Goal: Task Accomplishment & Management: Use online tool/utility

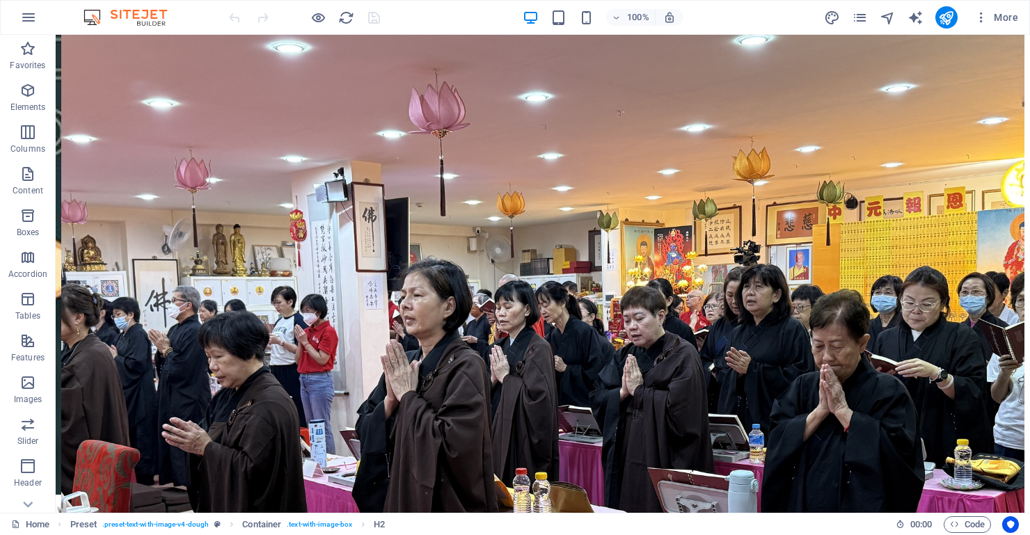
scroll to position [2078, 0]
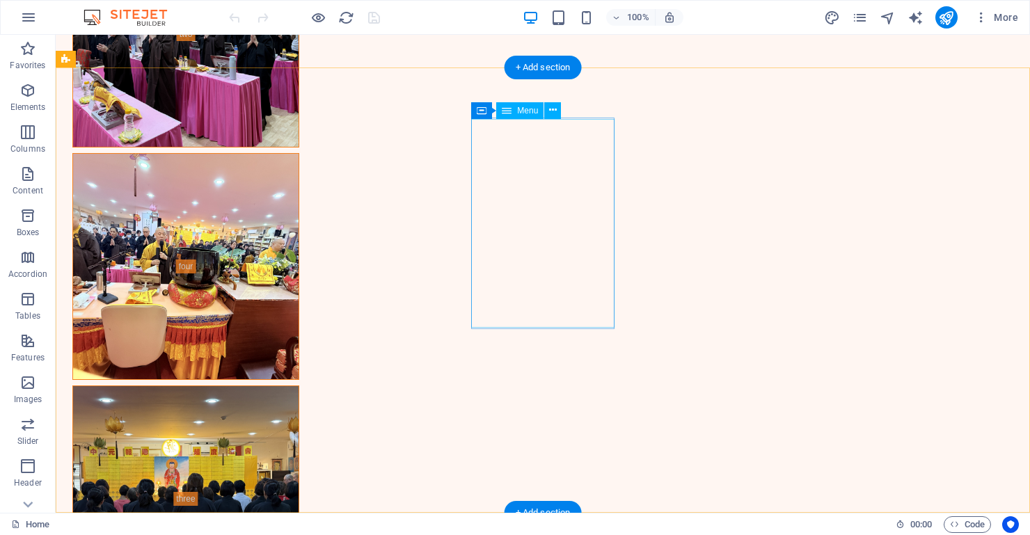
select select
select select "9"
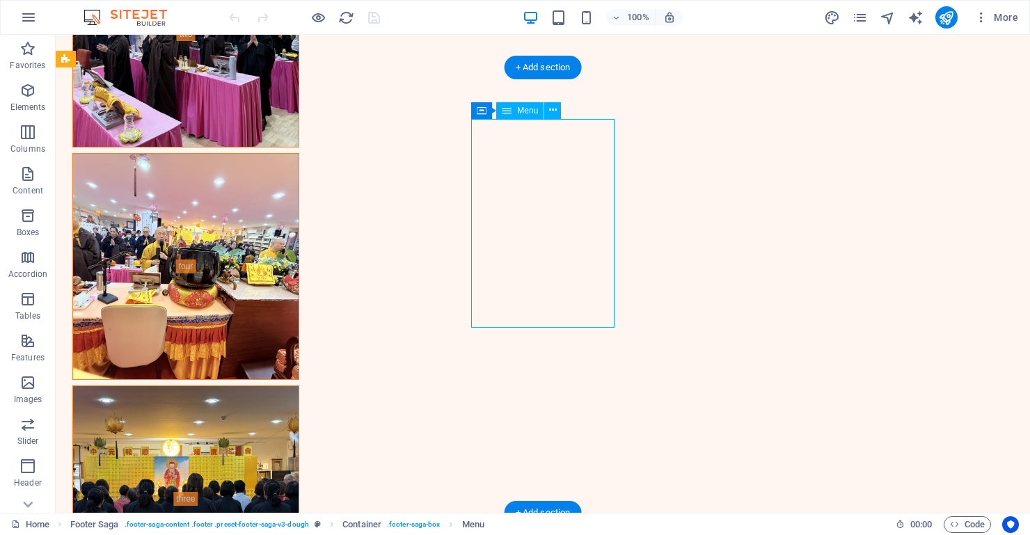
select select
select select "7"
select select
select select "6"
select select
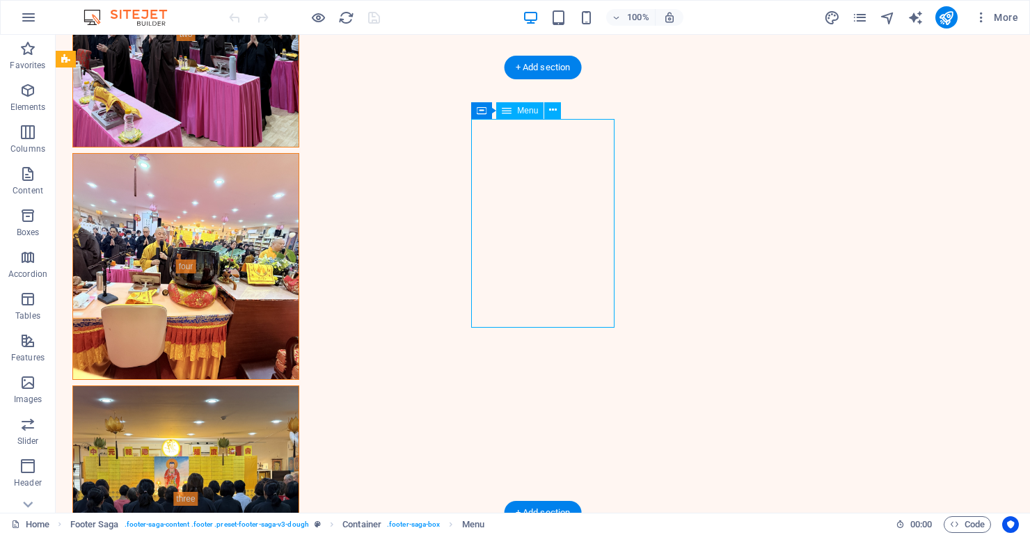
select select "6"
select select
select select "6"
select select
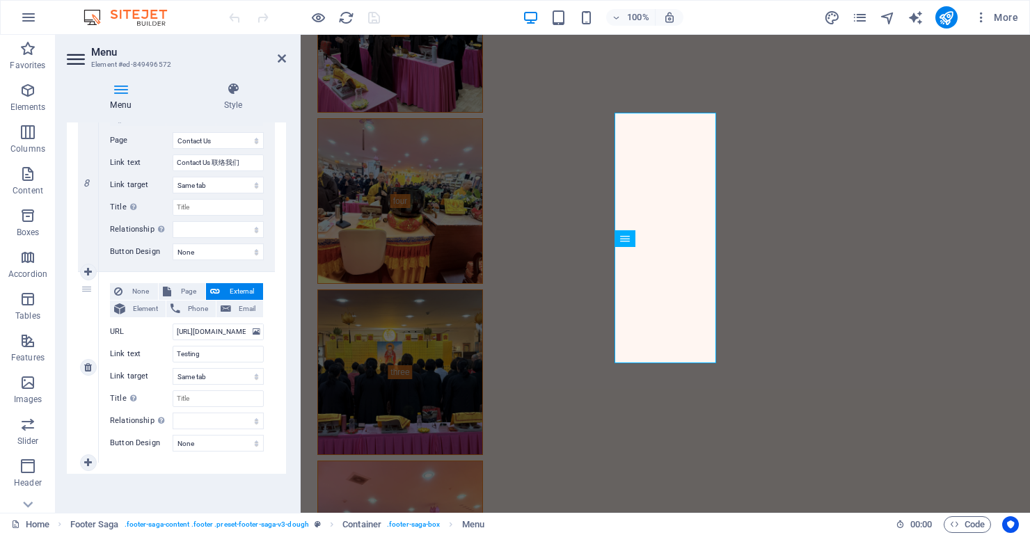
scroll to position [1513, 0]
click at [85, 459] on icon at bounding box center [88, 464] width 8 height 10
select select
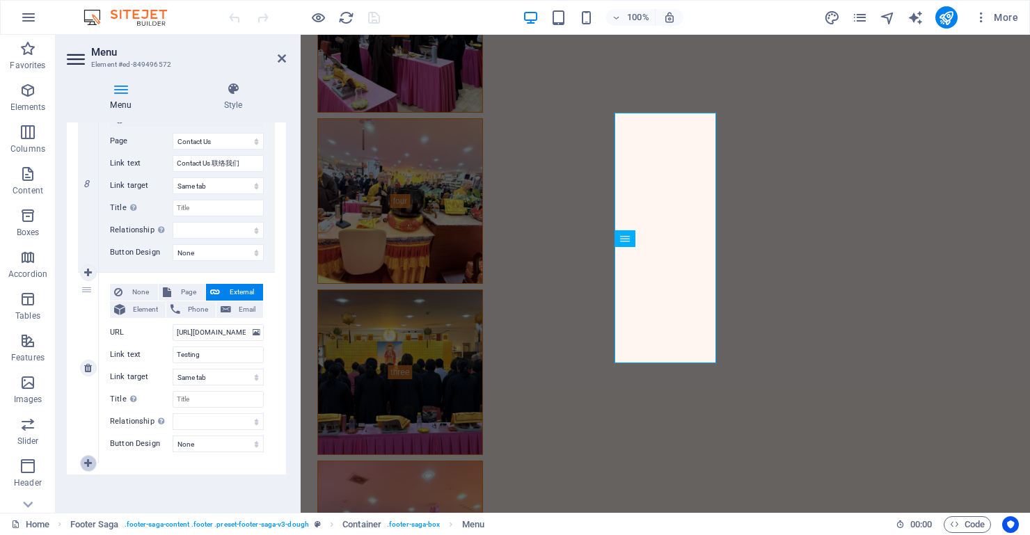
select select
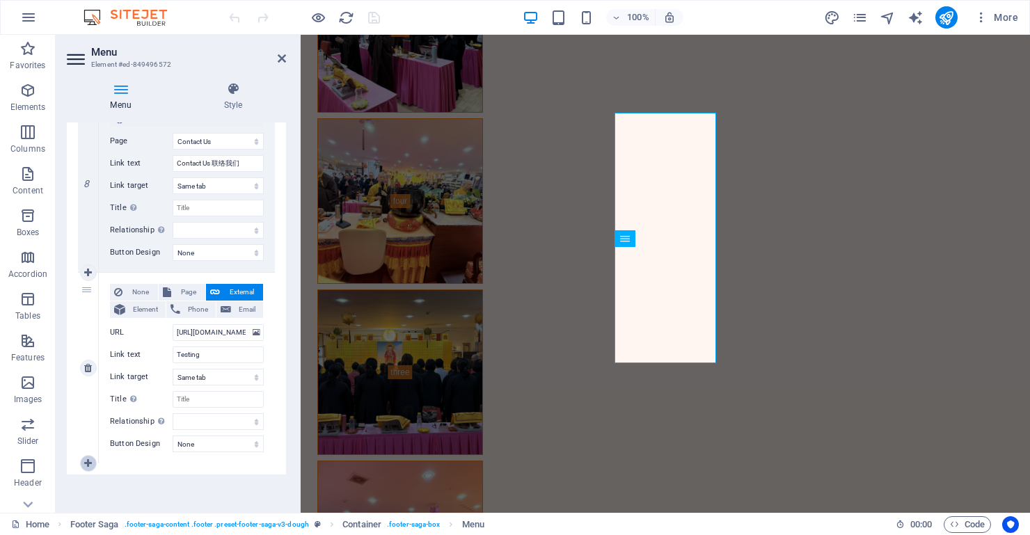
select select
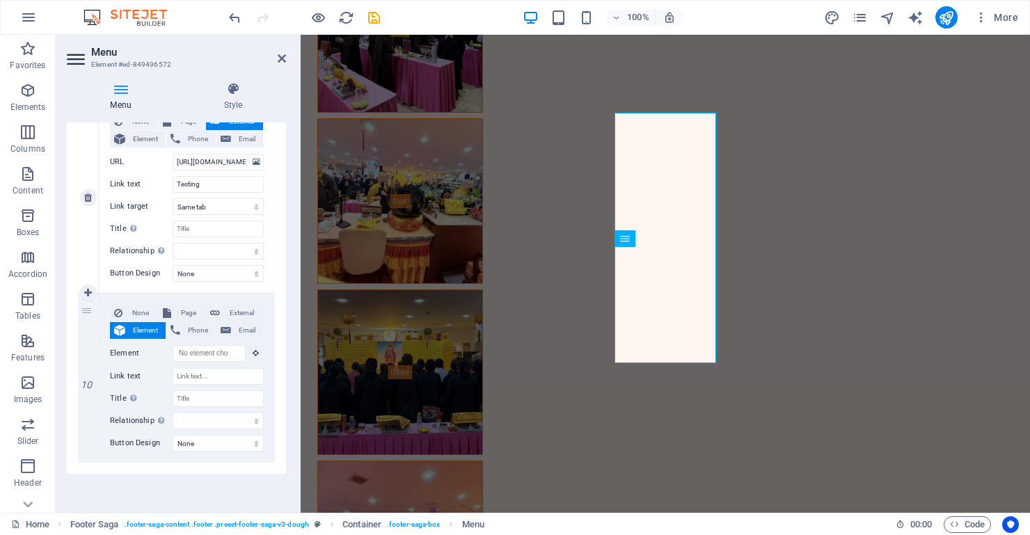
scroll to position [1684, 0]
click at [186, 313] on span "Page" at bounding box center [188, 313] width 26 height 17
select select
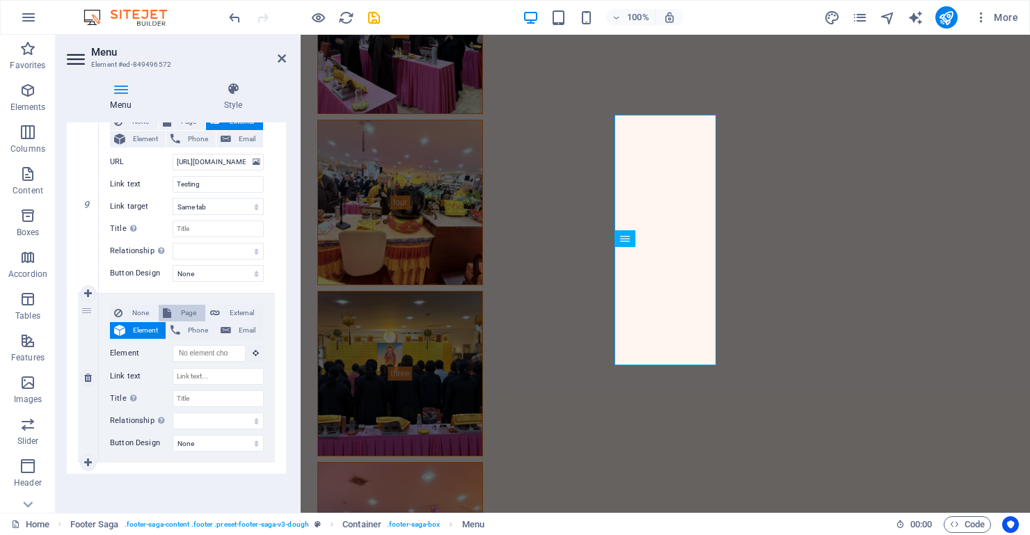
select select
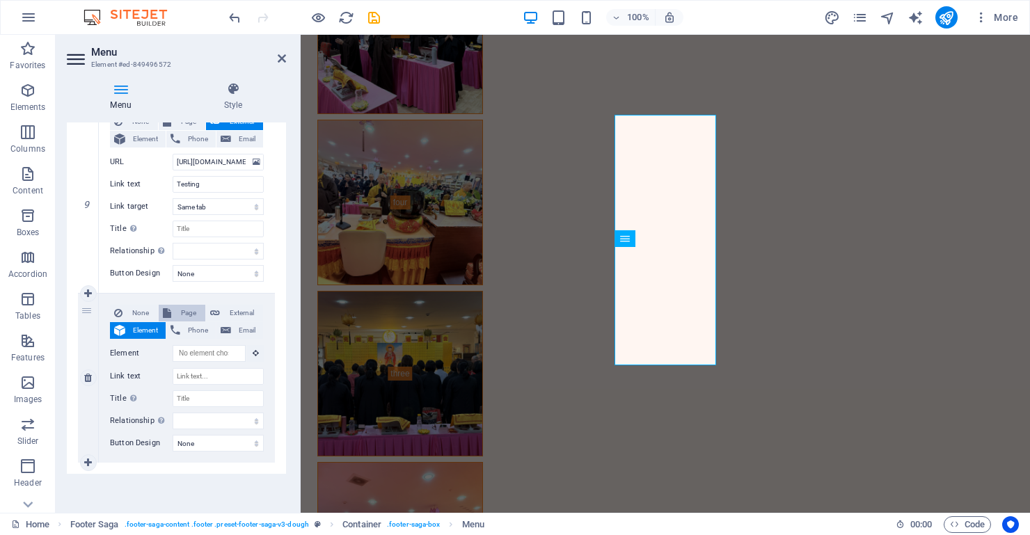
select select
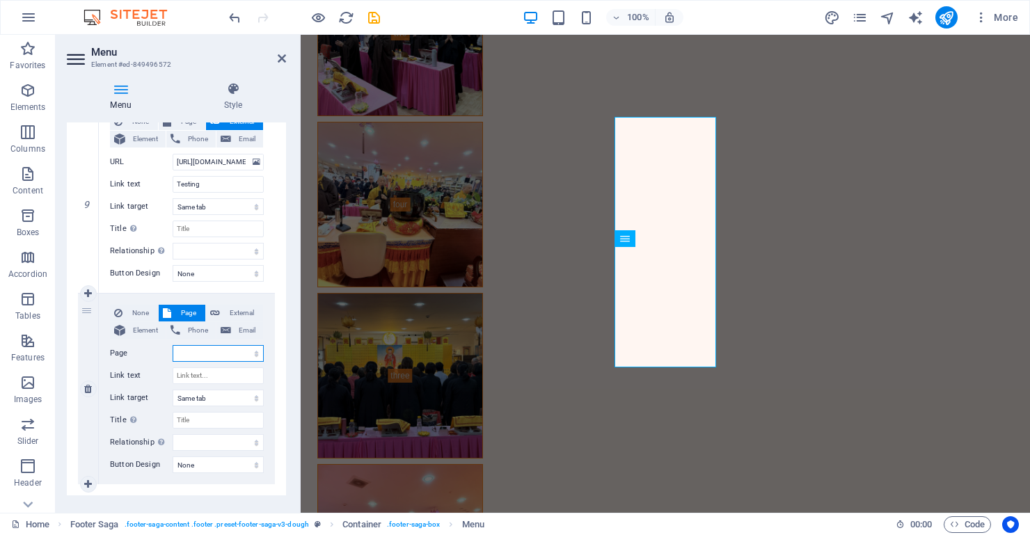
select select "12"
select select
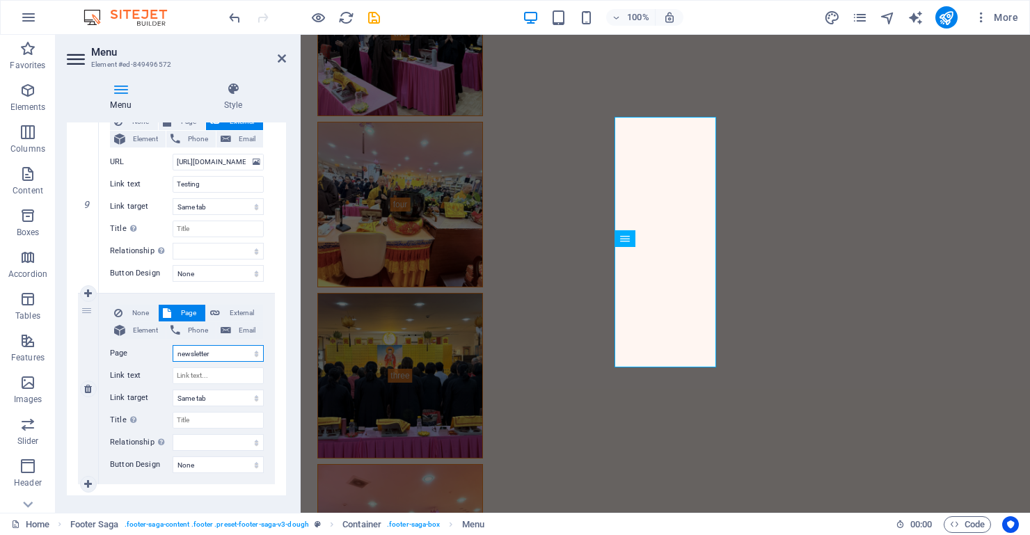
select select
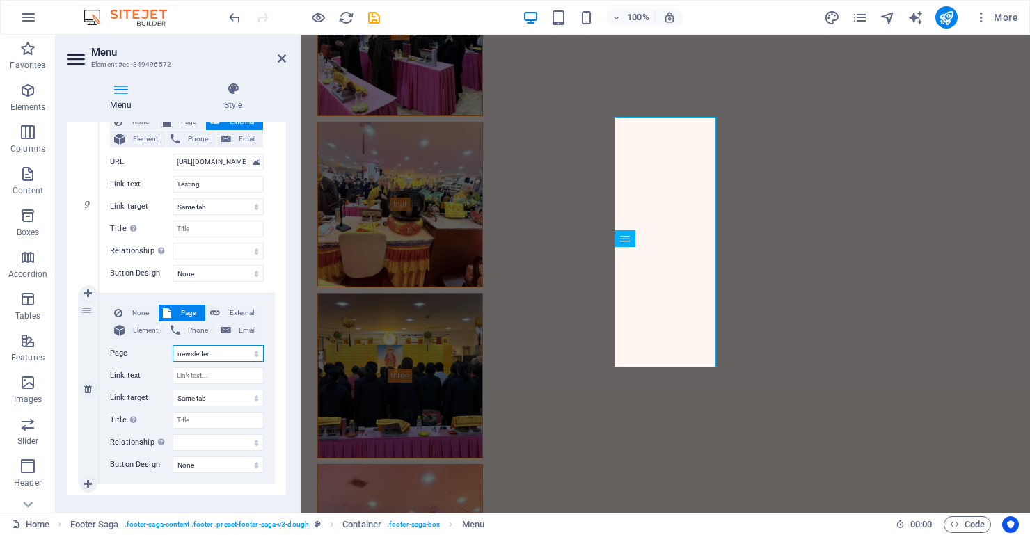
select select
click at [191, 374] on input "Link text" at bounding box center [218, 376] width 91 height 17
type input "Su"
select select
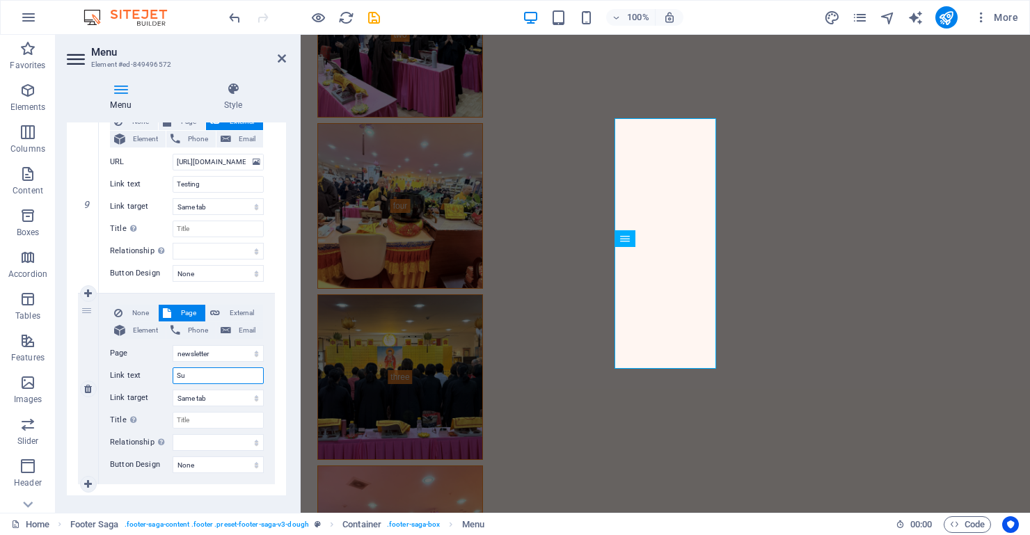
select select
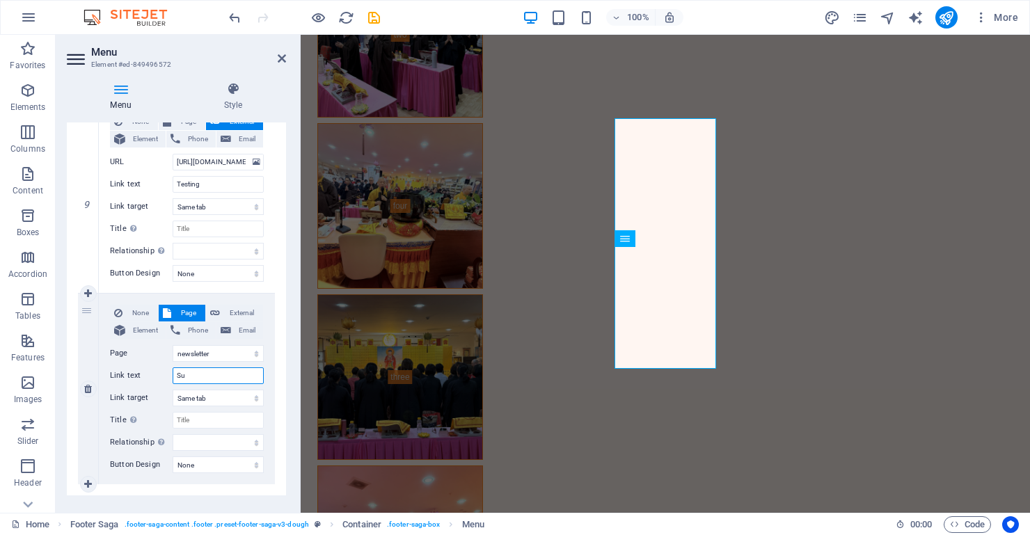
select select
type input "Sub"
select select
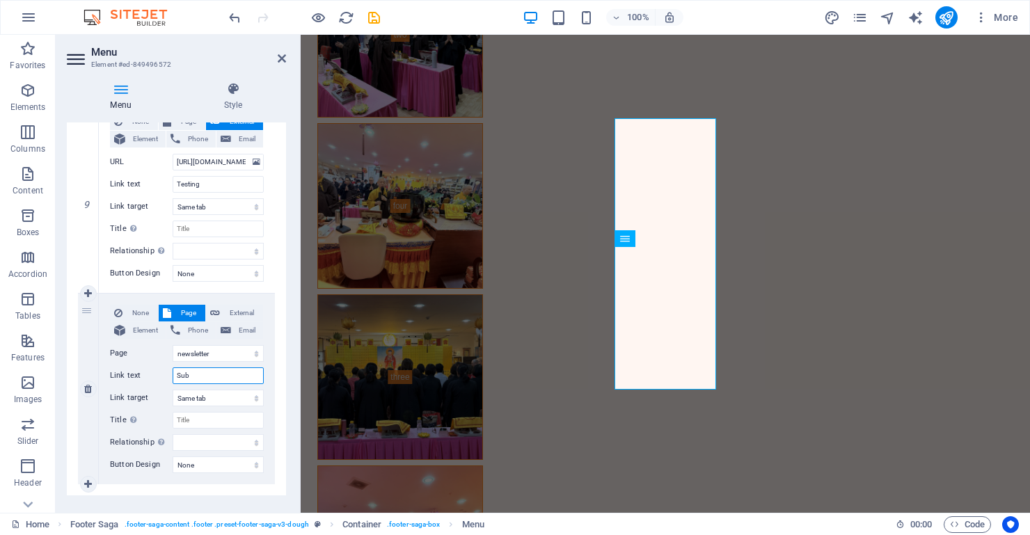
select select
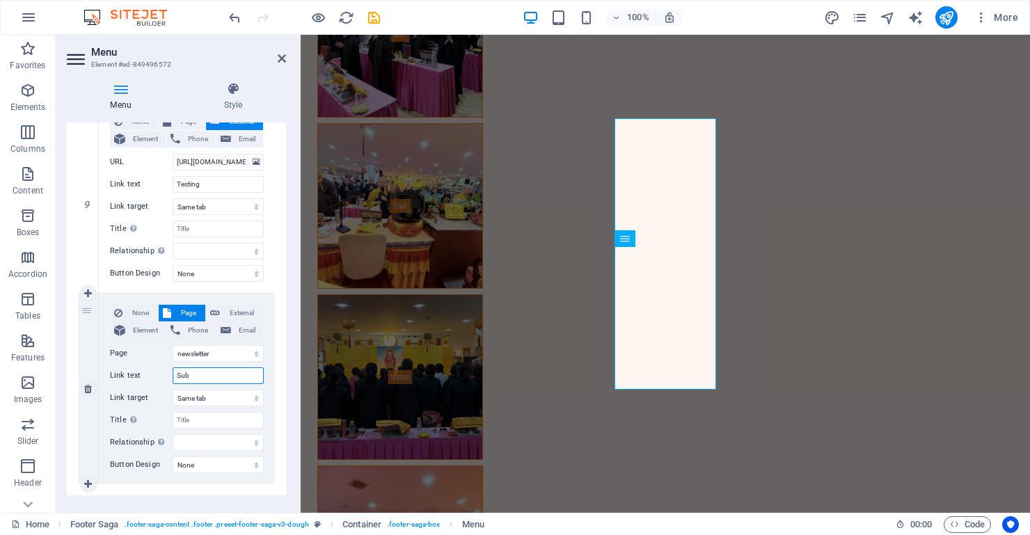
select select
type input "Subscribe"
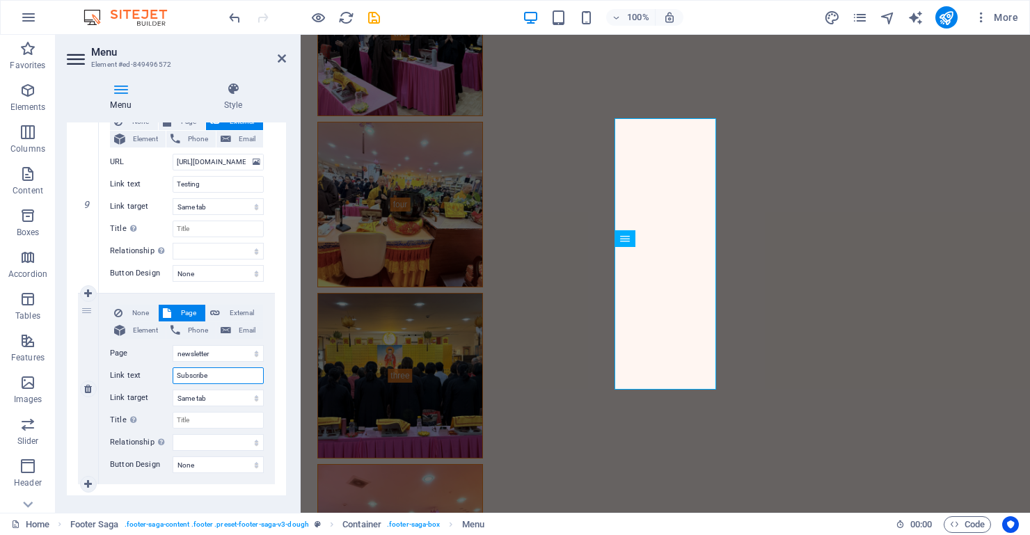
select select
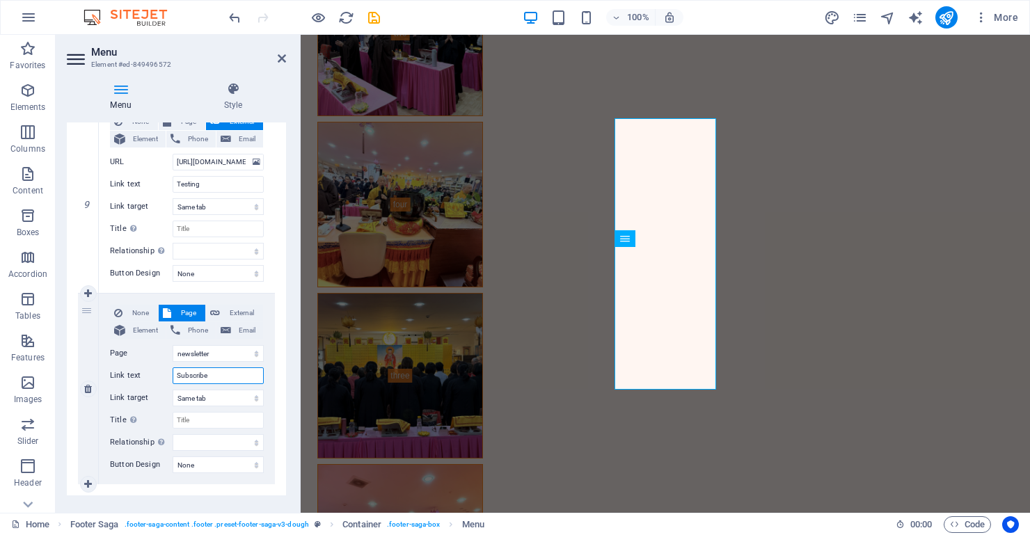
select select
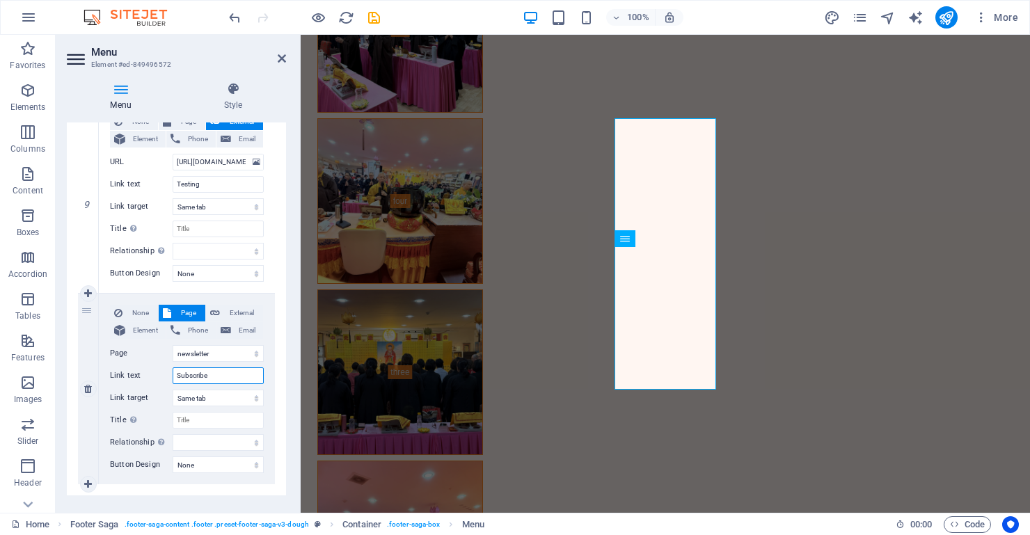
type input "Subscribe N"
select select
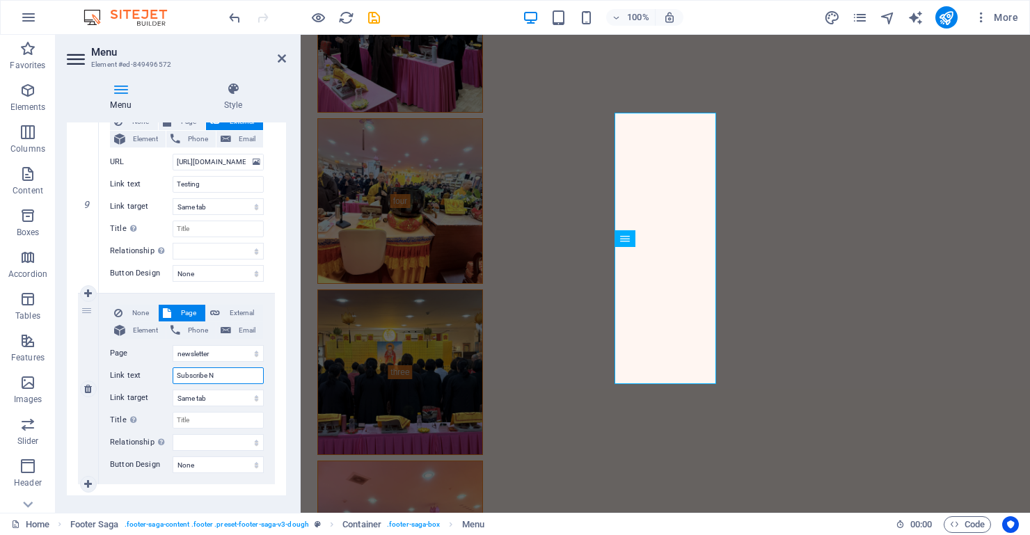
select select
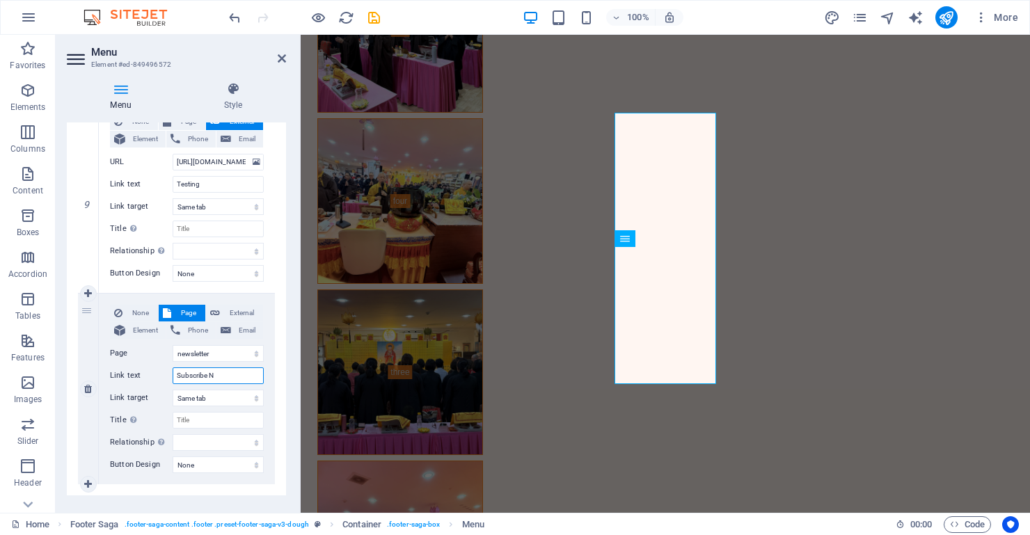
select select
type input "Subscribe Newsl"
select select
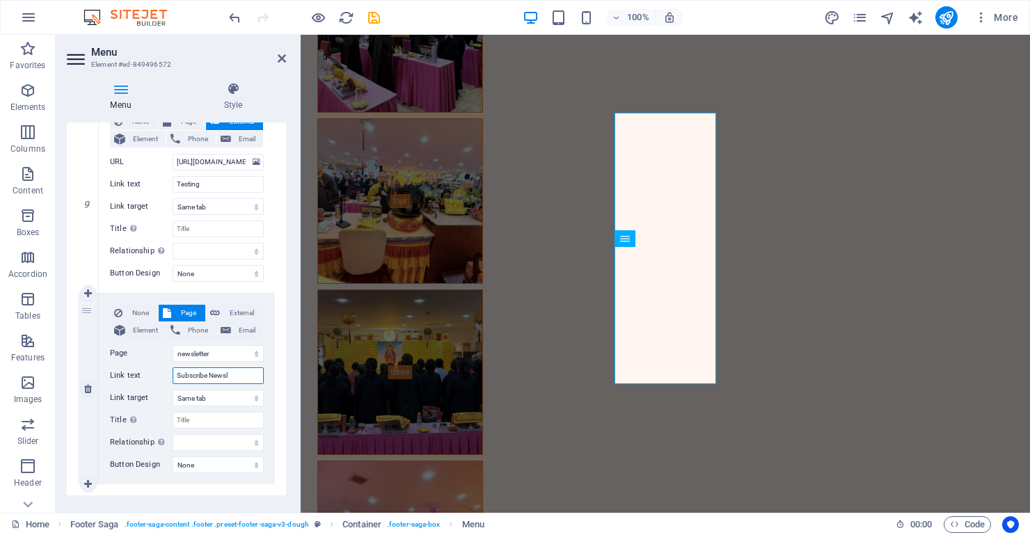
select select
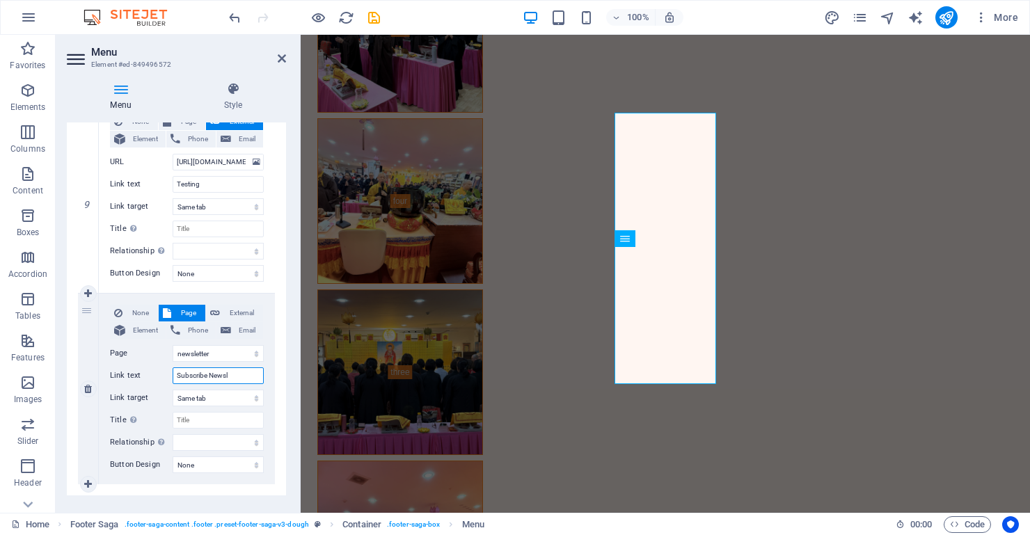
select select
type input "Subscribe Newslet"
select select
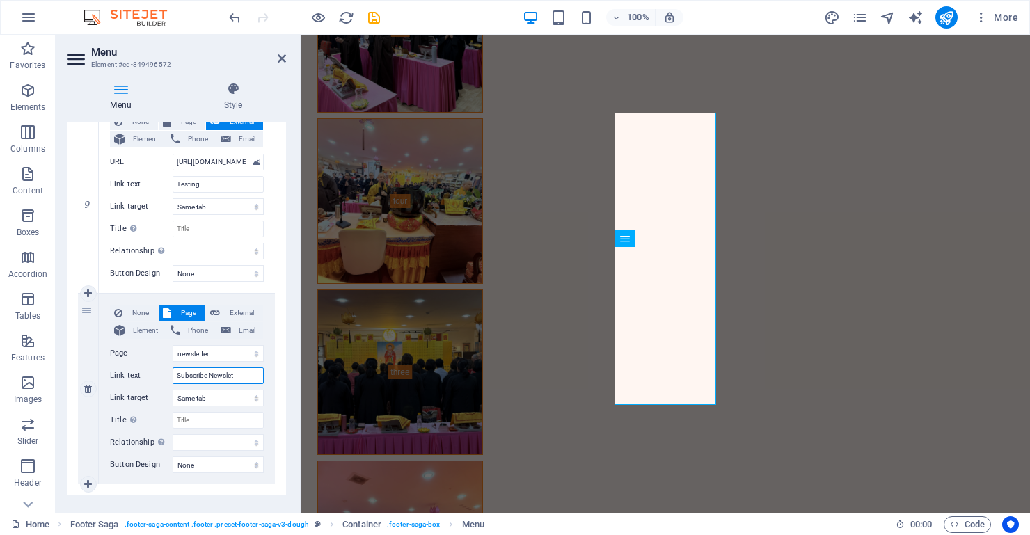
select select
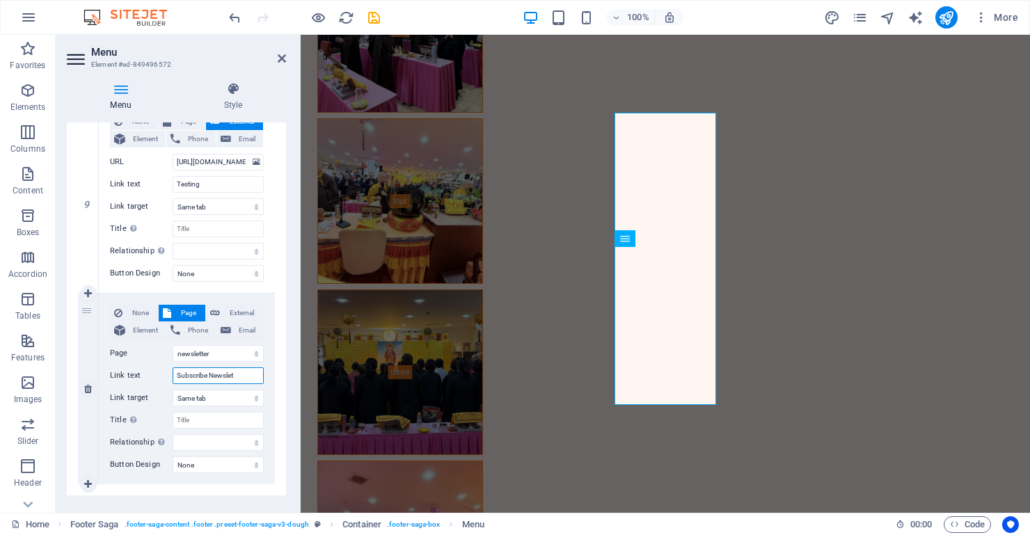
select select
type input "Subscribe Newsletter"
select select
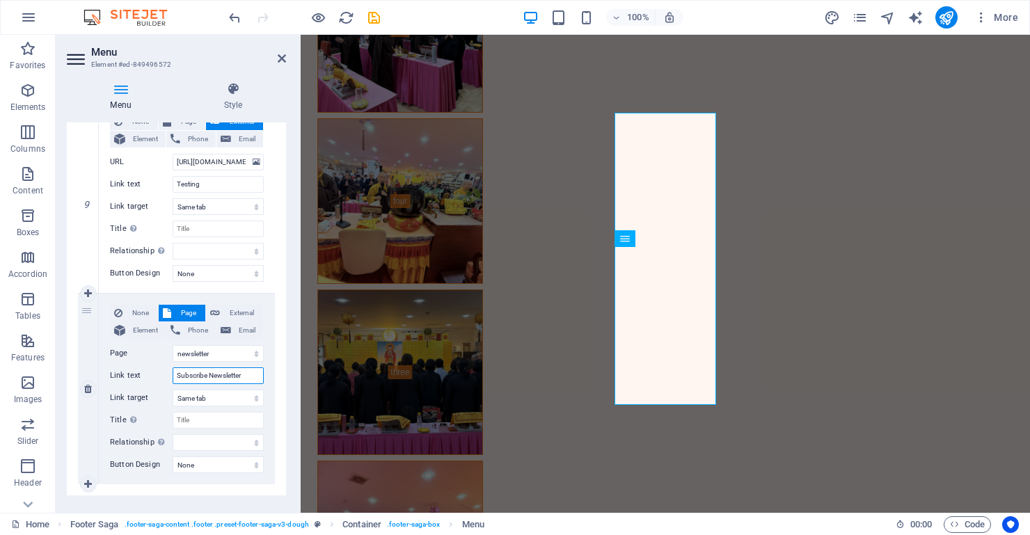
select select
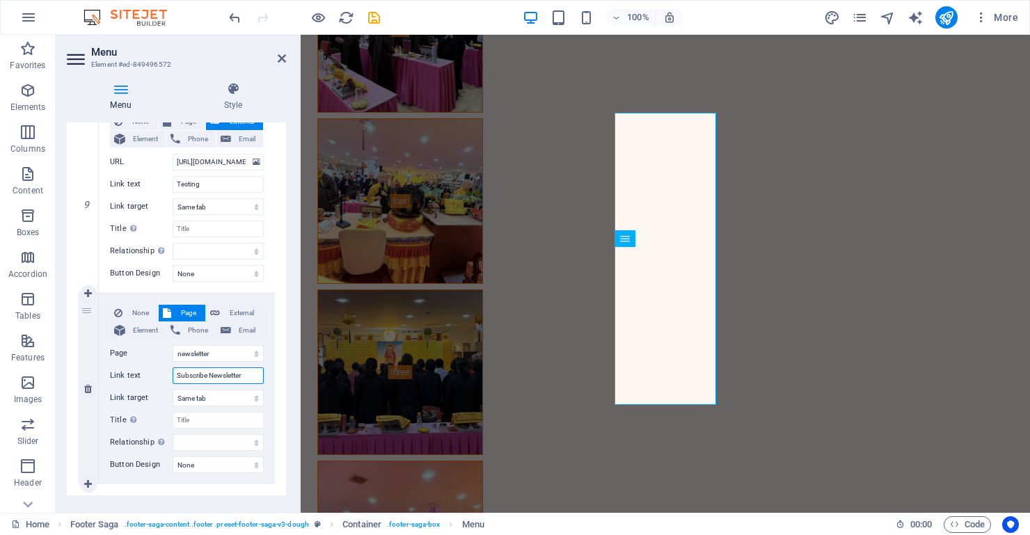
select select
type input "Subscribe Newsletter"
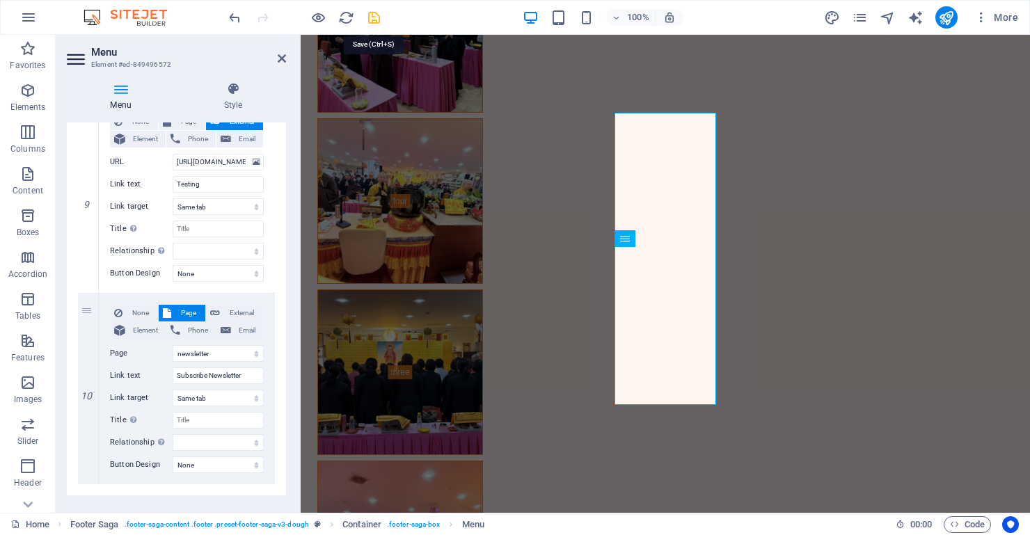
click at [374, 15] on icon "save" at bounding box center [374, 18] width 16 height 16
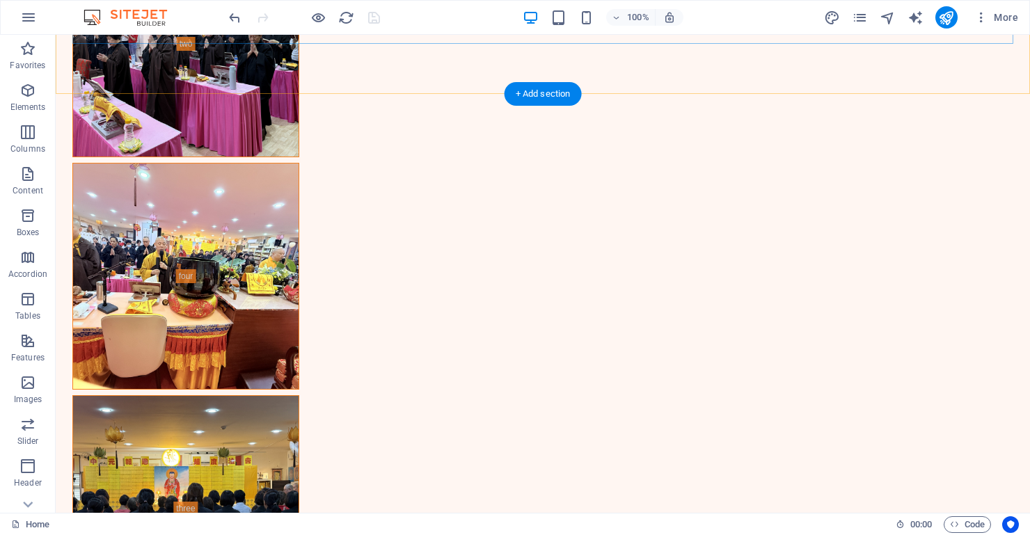
scroll to position [2078, 0]
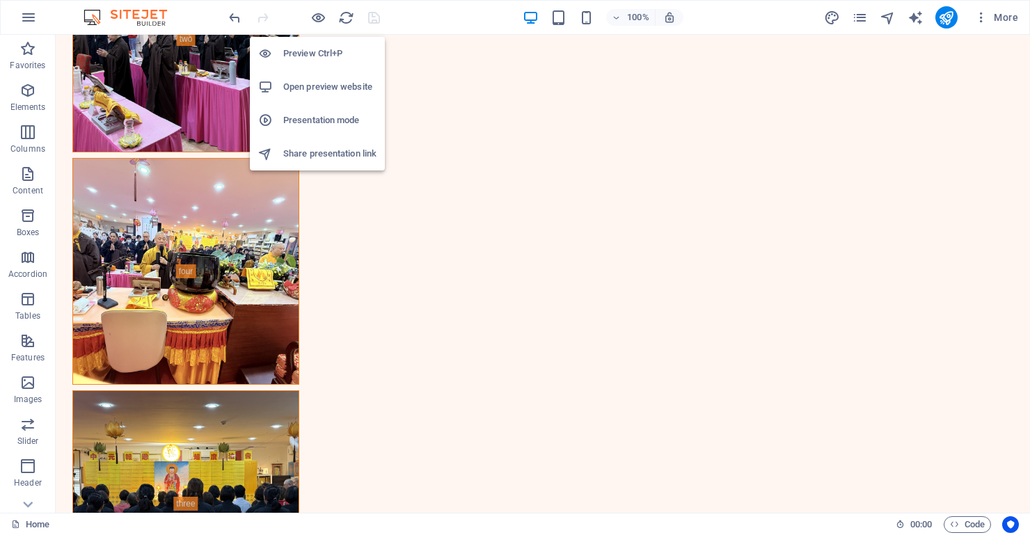
click at [312, 49] on h6 "Preview Ctrl+P" at bounding box center [329, 53] width 93 height 17
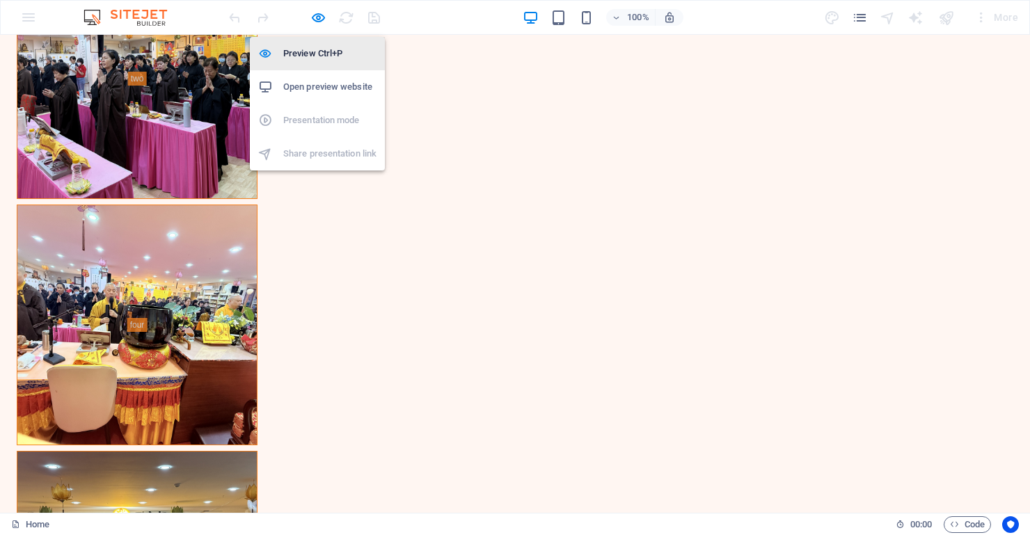
scroll to position [2064, 0]
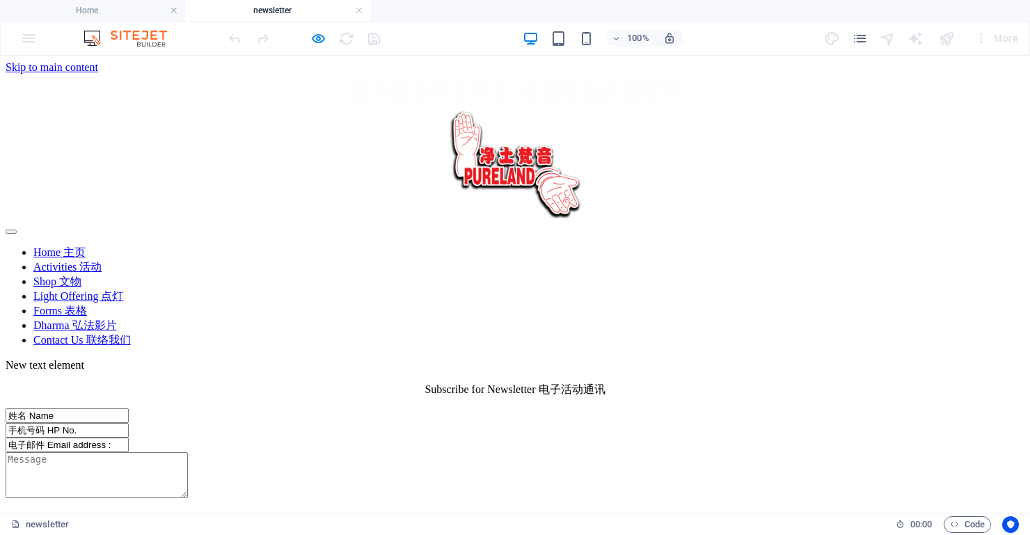
scroll to position [0, 0]
click at [195, 409] on div "姓名 Name" at bounding box center [515, 416] width 1019 height 15
click at [156, 409] on div "姓名 Name" at bounding box center [515, 416] width 1019 height 15
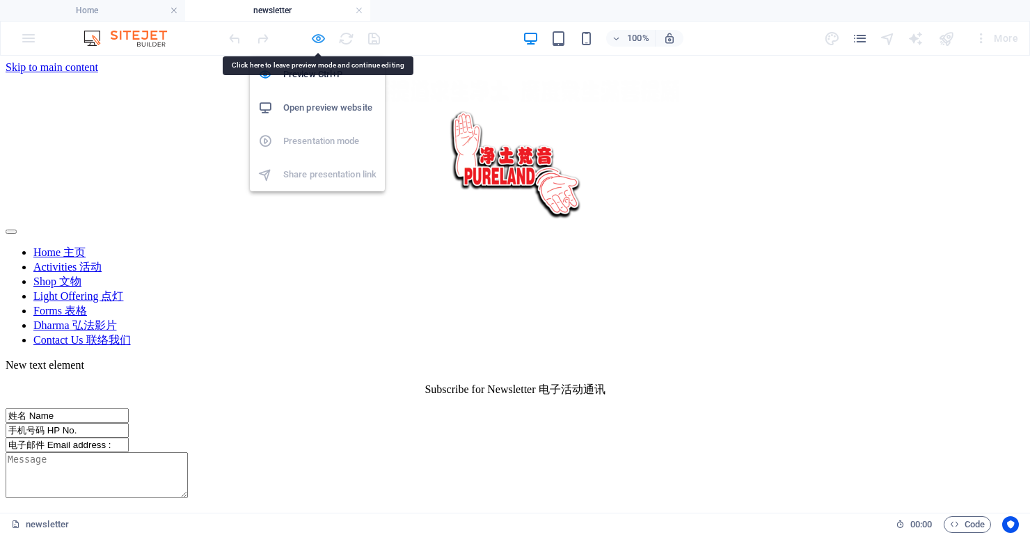
click at [317, 39] on icon "button" at bounding box center [318, 39] width 16 height 16
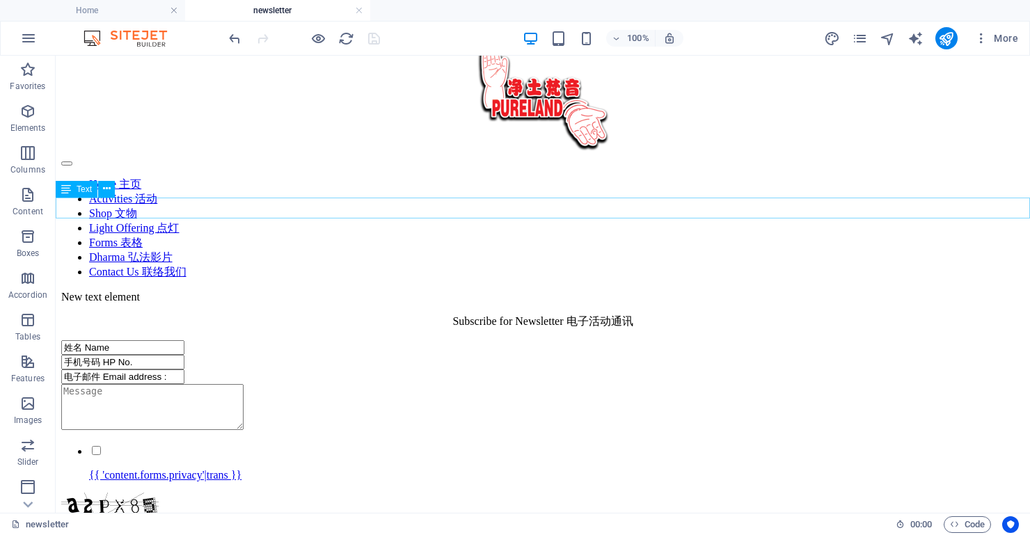
scroll to position [87, 0]
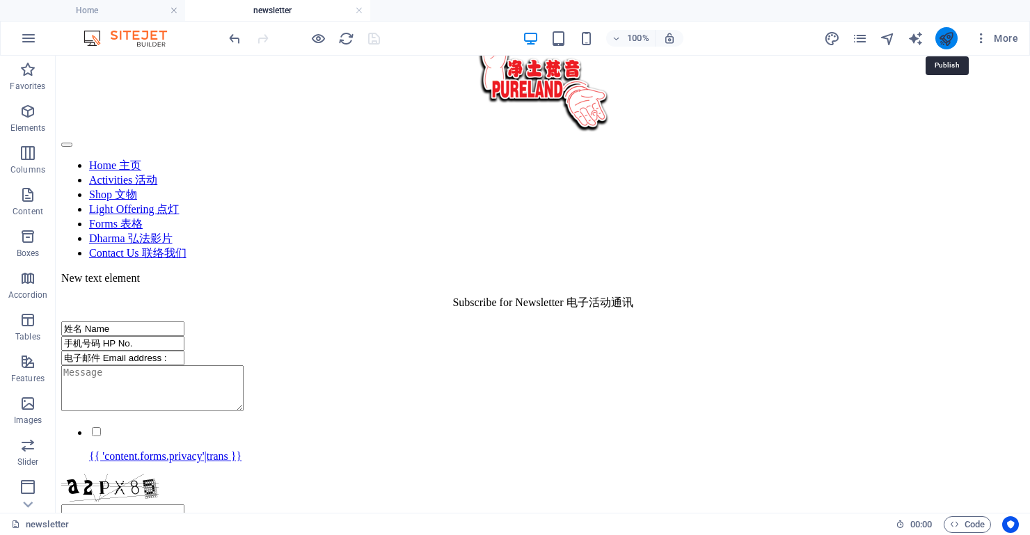
click at [947, 38] on icon "publish" at bounding box center [946, 39] width 16 height 16
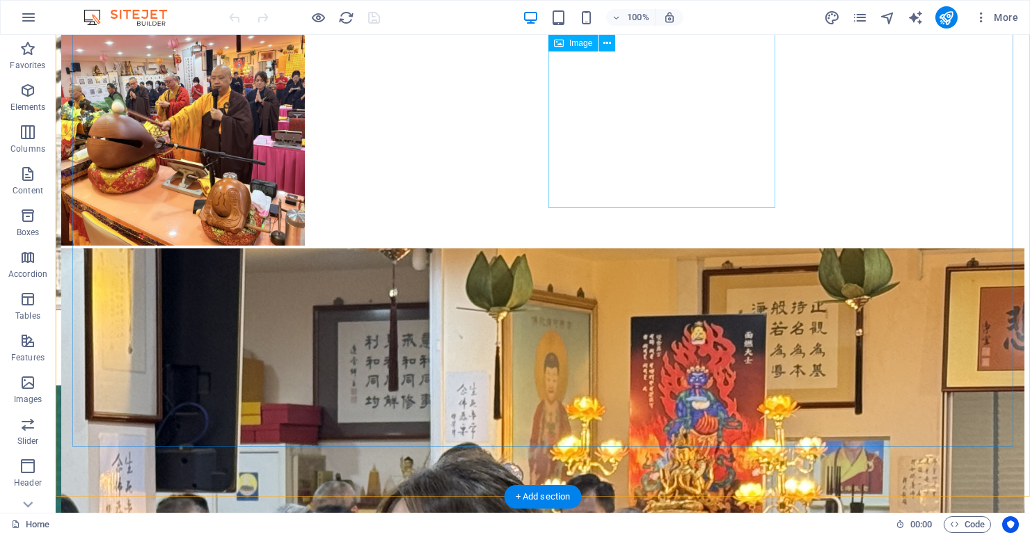
scroll to position [1160, 0]
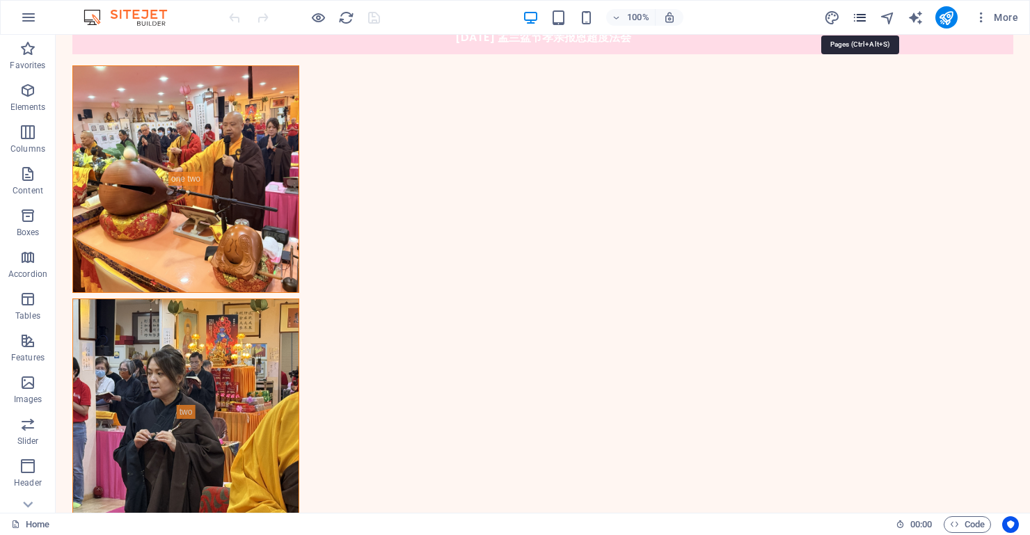
click at [860, 16] on icon "pages" at bounding box center [860, 18] width 16 height 16
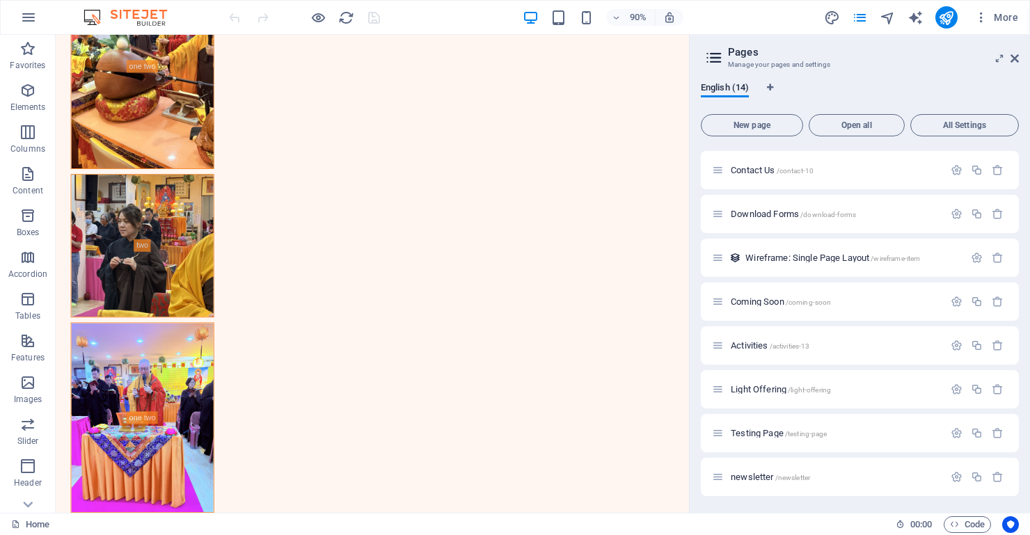
scroll to position [260, 0]
click at [755, 477] on span "newsletter /newsletter" at bounding box center [770, 477] width 79 height 10
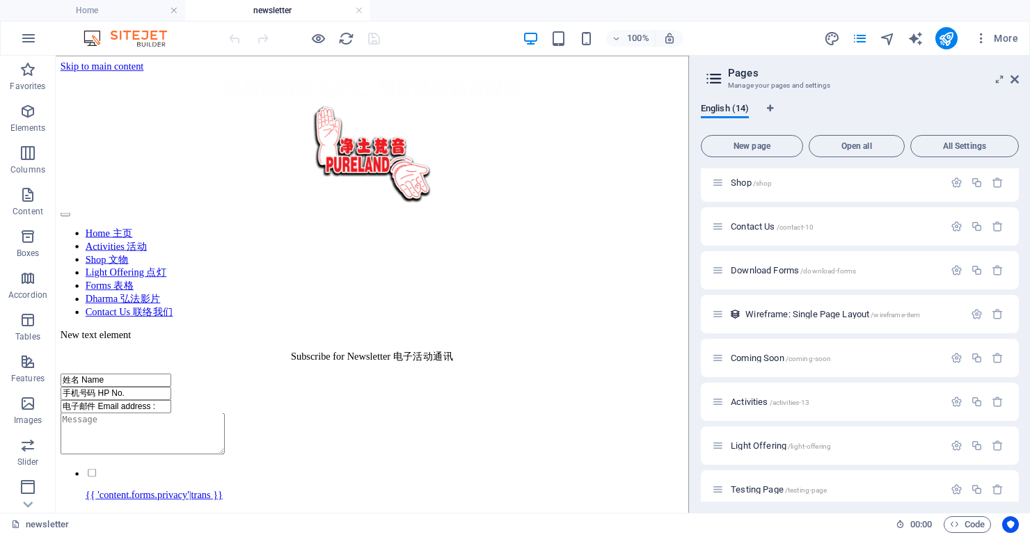
scroll to position [0, 0]
click at [1014, 74] on icon at bounding box center [1015, 79] width 8 height 11
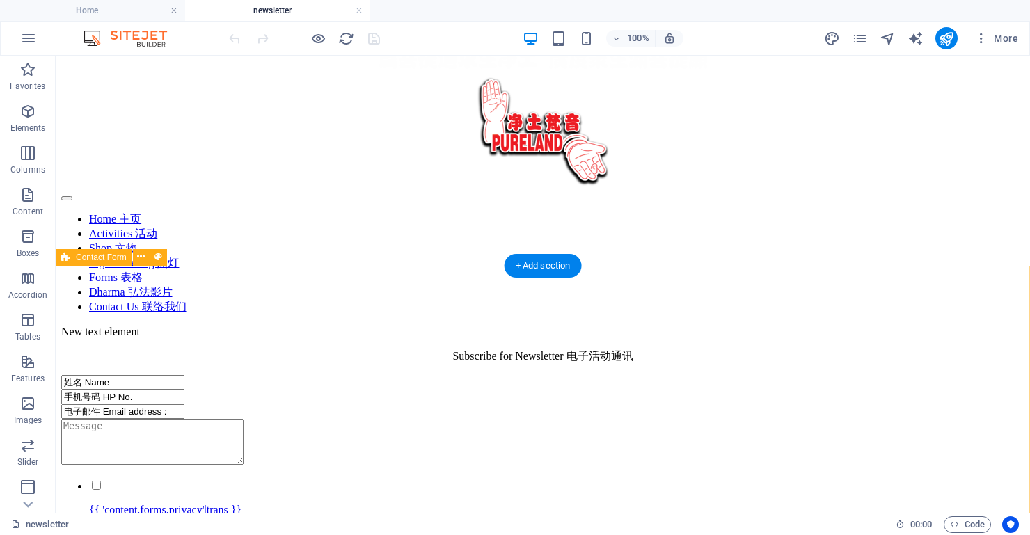
scroll to position [31, 0]
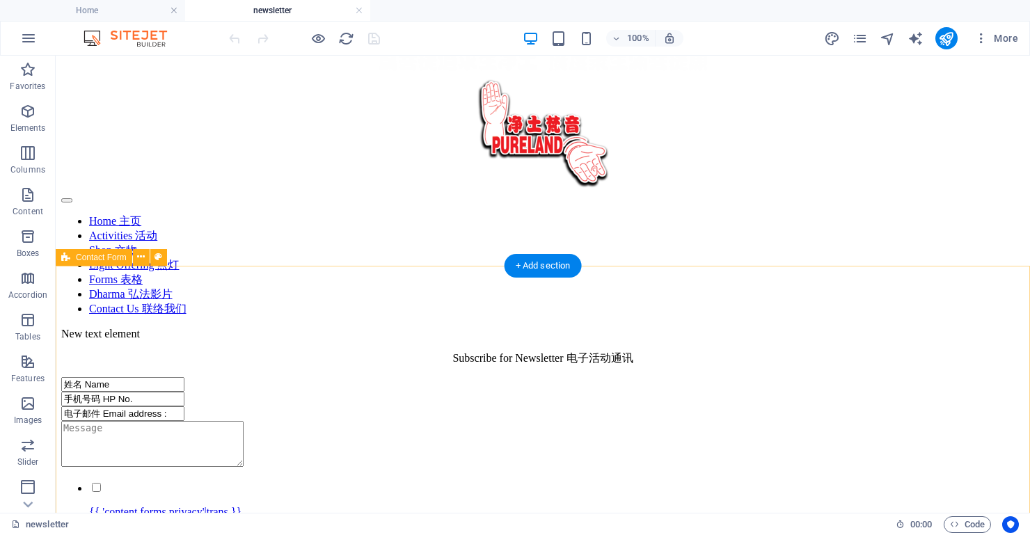
click at [425, 377] on div "姓名 Name 手机号码 HP No. 电子邮件 Email address : {{ 'content.forms.privacy'|trans }} Un…" at bounding box center [542, 489] width 963 height 225
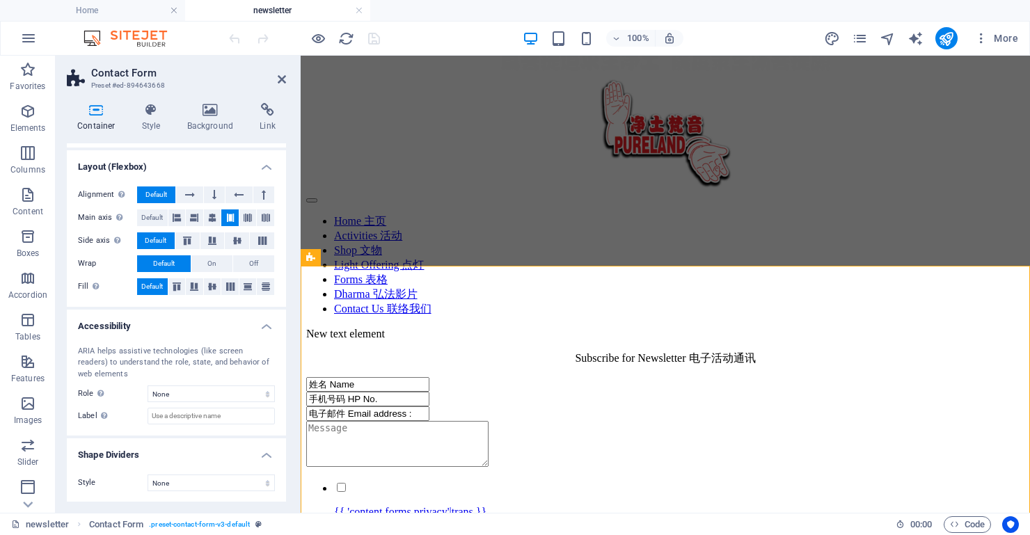
scroll to position [179, 0]
click at [157, 124] on h4 "Style" at bounding box center [154, 117] width 45 height 29
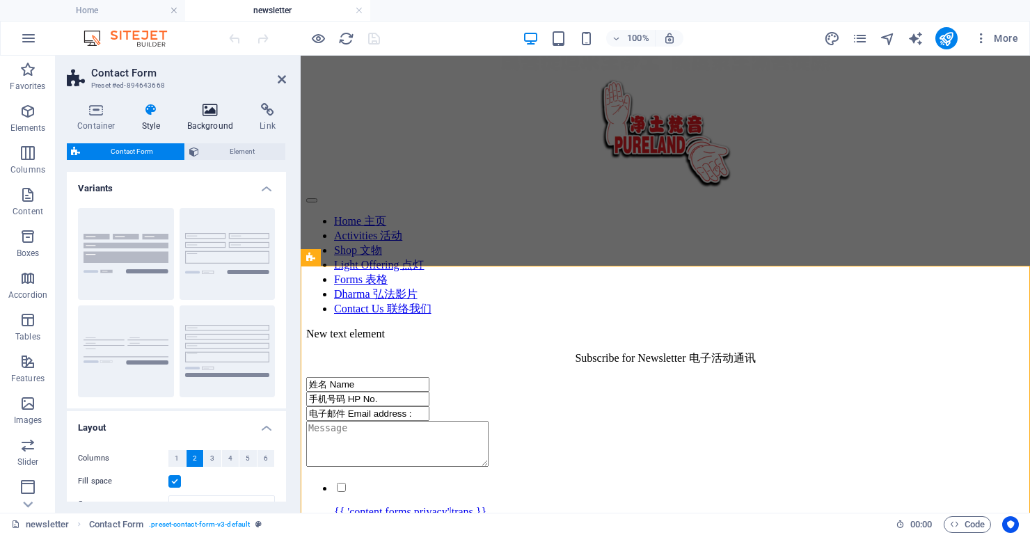
click at [208, 126] on h4 "Background" at bounding box center [213, 117] width 73 height 29
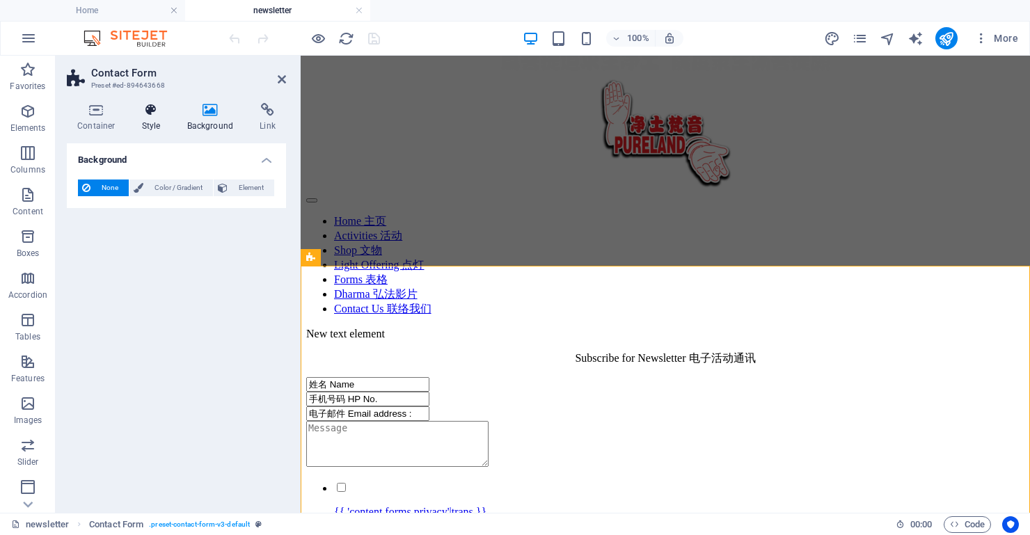
click at [152, 121] on h4 "Style" at bounding box center [154, 117] width 45 height 29
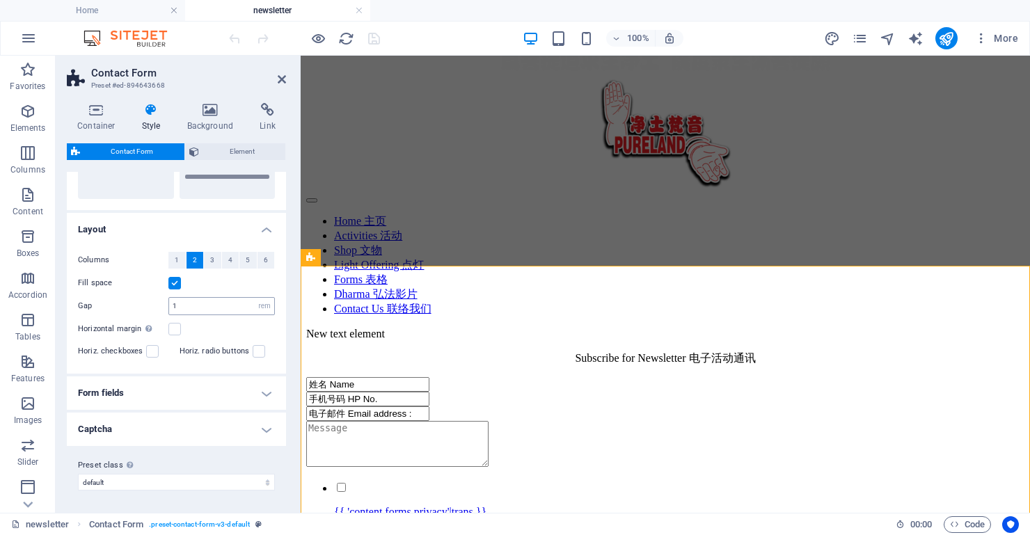
scroll to position [198, 0]
click at [207, 394] on h4 "Form fields" at bounding box center [176, 393] width 219 height 33
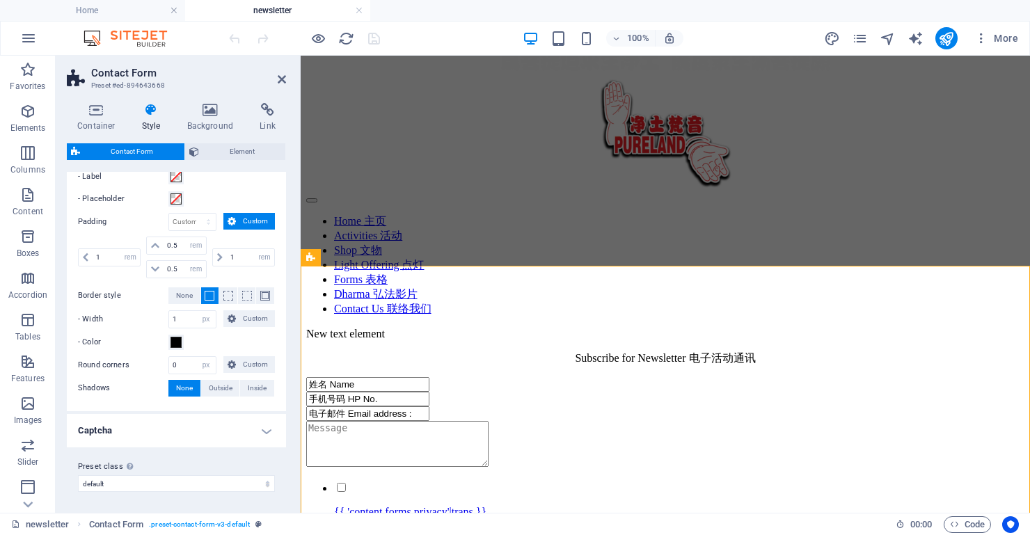
click at [219, 432] on h4 "Captcha" at bounding box center [176, 430] width 219 height 33
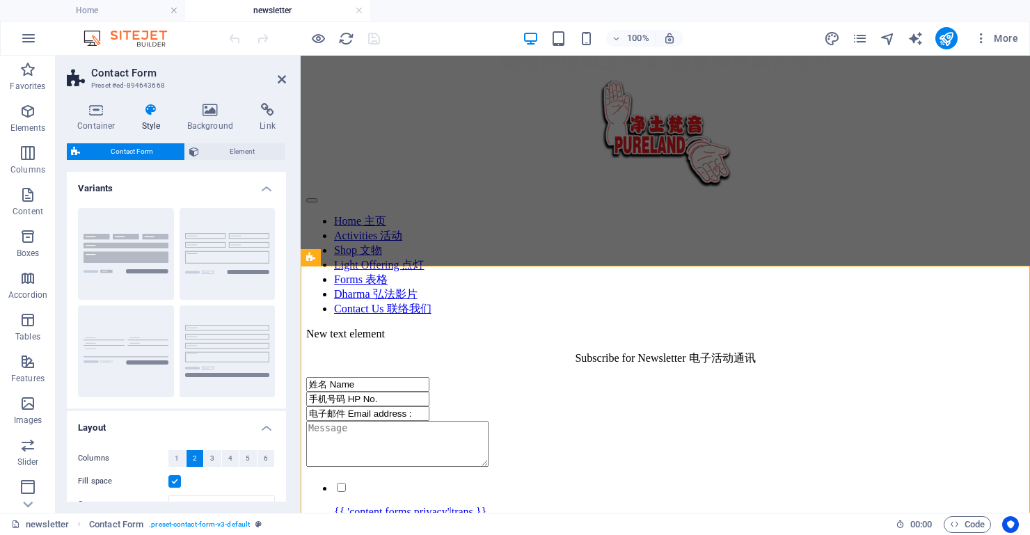
scroll to position [0, 0]
click at [272, 110] on icon at bounding box center [267, 110] width 37 height 14
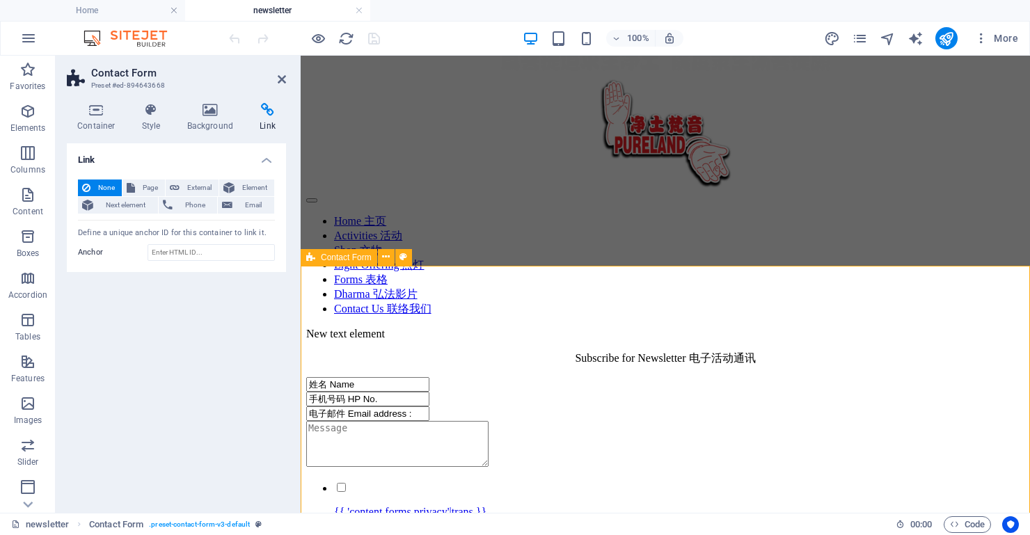
click at [537, 377] on div "姓名 Name 手机号码 HP No. 电子邮件 Email address : {{ 'content.forms.privacy'|trans }} Un…" at bounding box center [665, 489] width 718 height 225
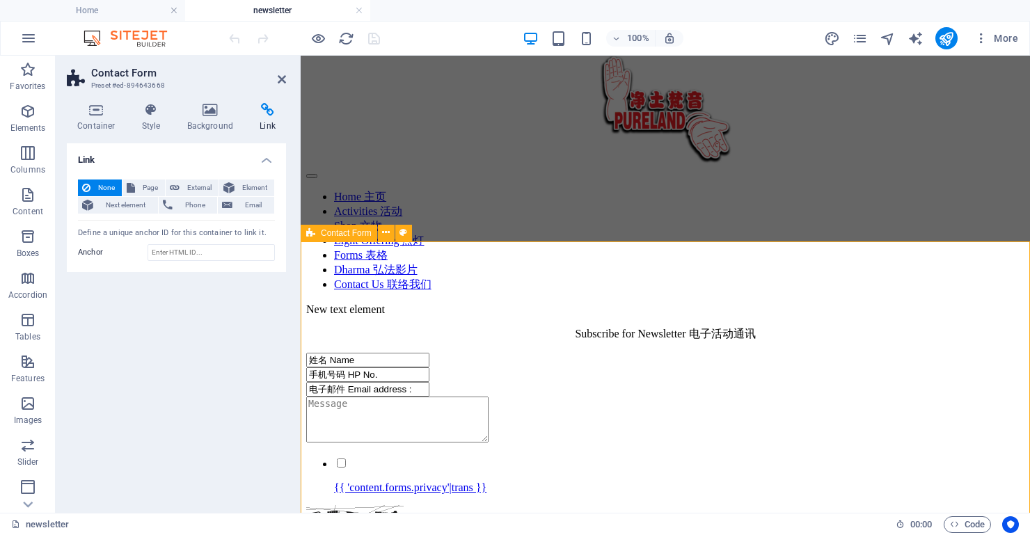
click at [552, 353] on div "姓名 Name 手机号码 HP No. 电子邮件 Email address : {{ 'content.forms.privacy'|trans }} Un…" at bounding box center [665, 465] width 718 height 225
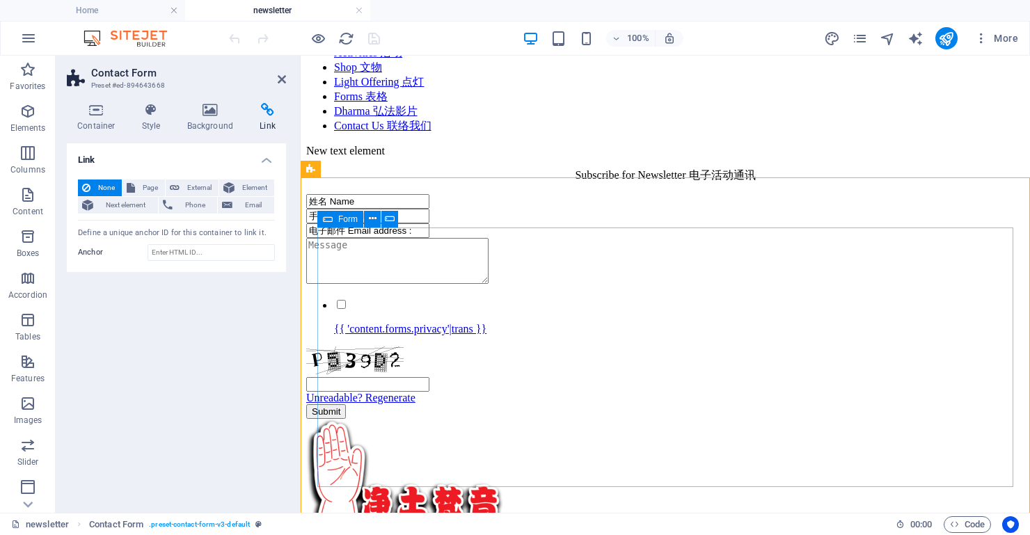
scroll to position [258, 0]
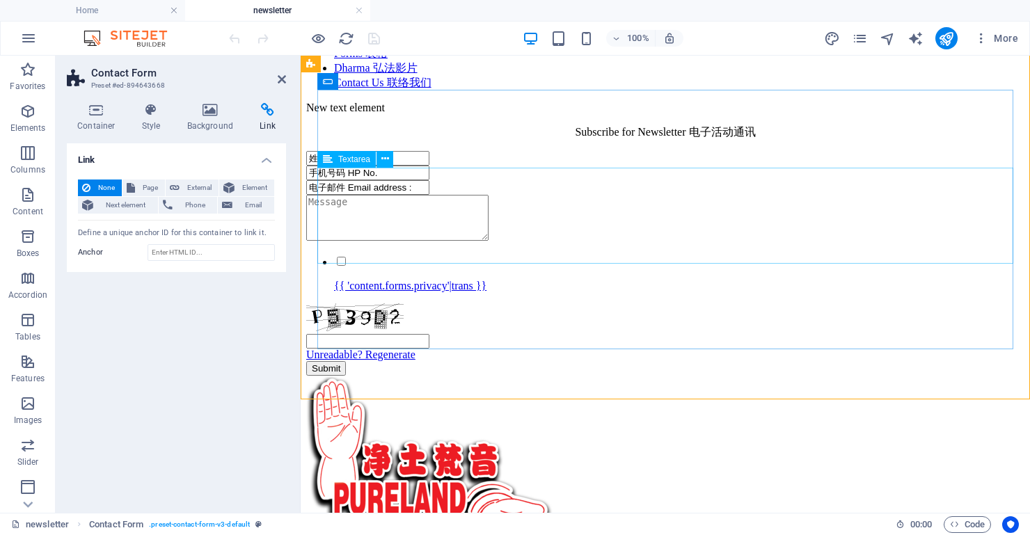
click at [489, 241] on textarea at bounding box center [397, 218] width 182 height 46
click at [149, 111] on icon at bounding box center [152, 110] width 40 height 14
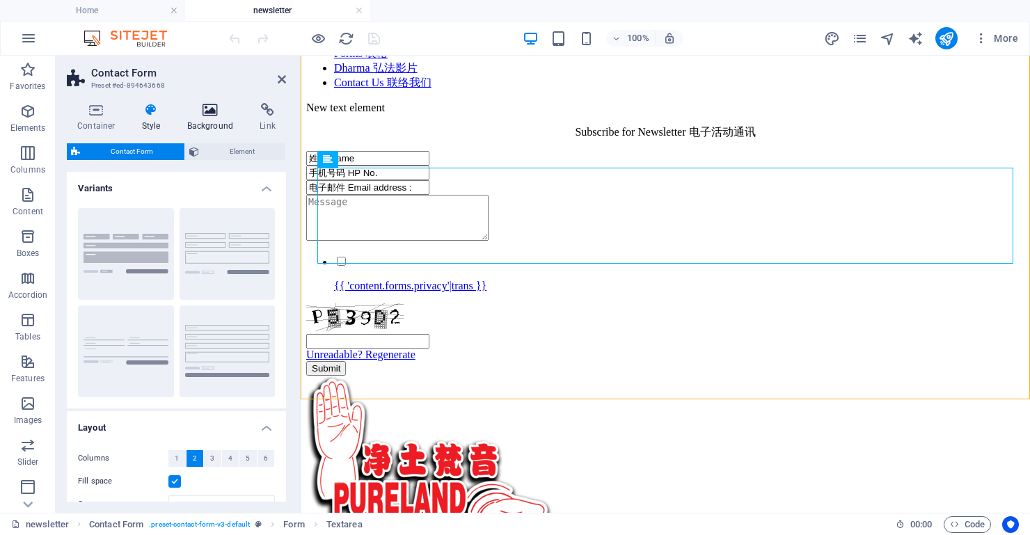
click at [199, 113] on icon at bounding box center [211, 110] width 68 height 14
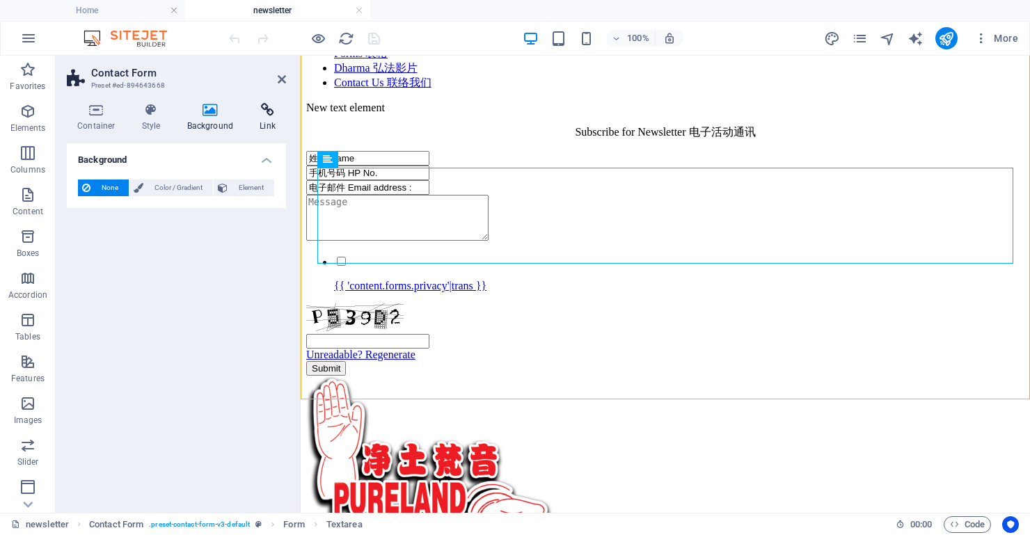
click at [249, 116] on icon at bounding box center [267, 110] width 37 height 14
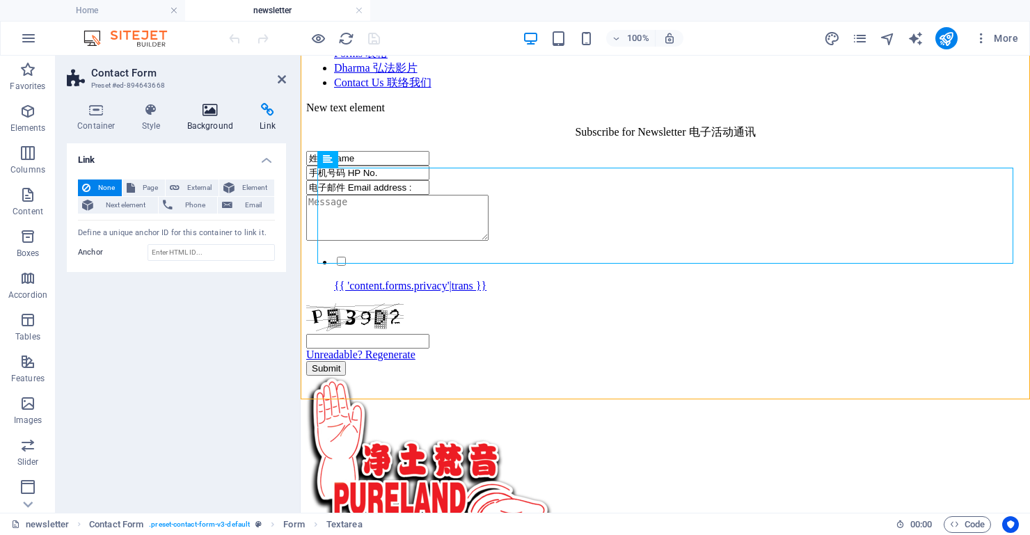
click at [219, 114] on icon at bounding box center [211, 110] width 68 height 14
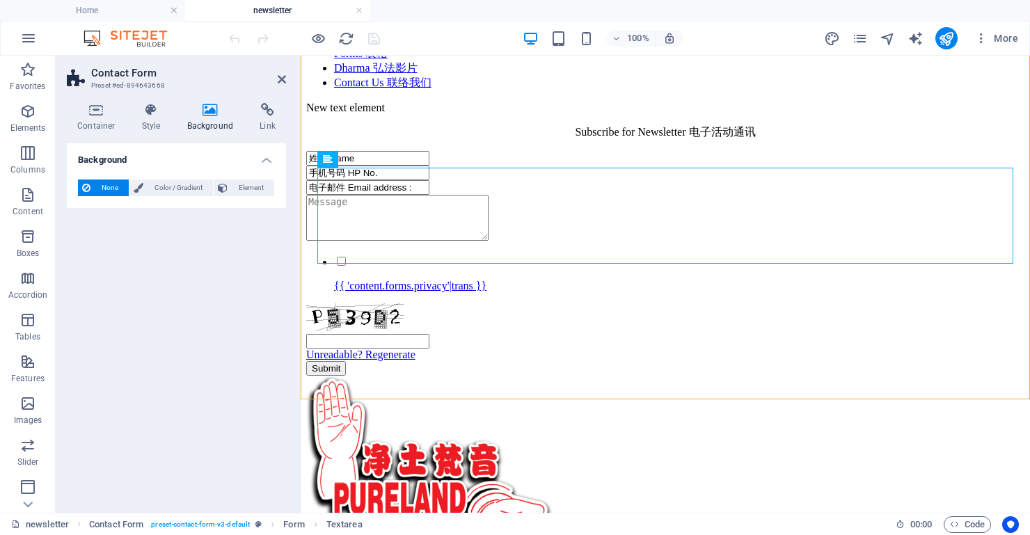
click at [487, 229] on textarea at bounding box center [397, 218] width 182 height 46
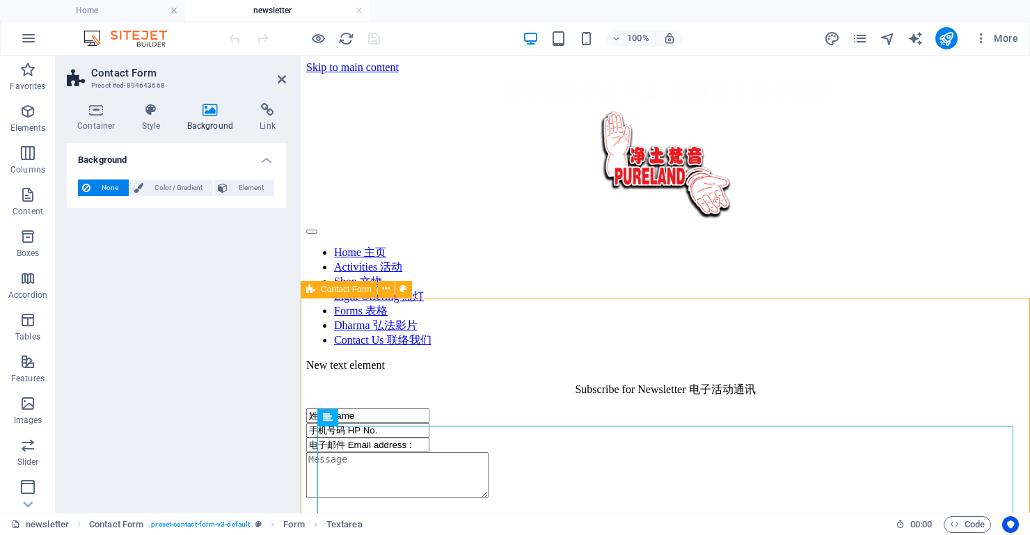
scroll to position [0, 0]
click at [535, 409] on div "姓名 Name 手机号码 HP No. 电子邮件 Email address : {{ 'content.forms.privacy'|trans }} Un…" at bounding box center [665, 521] width 718 height 225
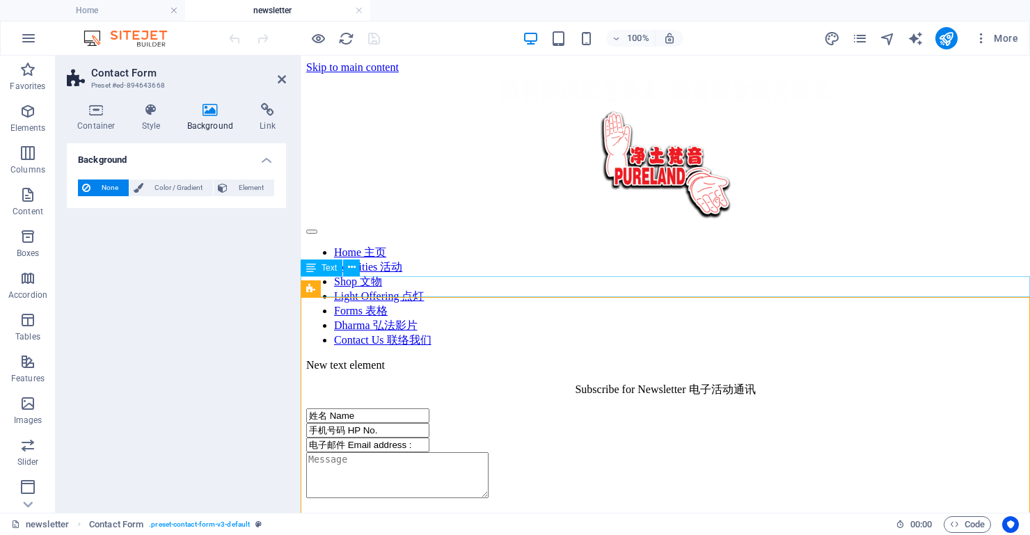
click at [519, 383] on div "Subscribe for Newsletter 电子活动通讯" at bounding box center [665, 390] width 718 height 15
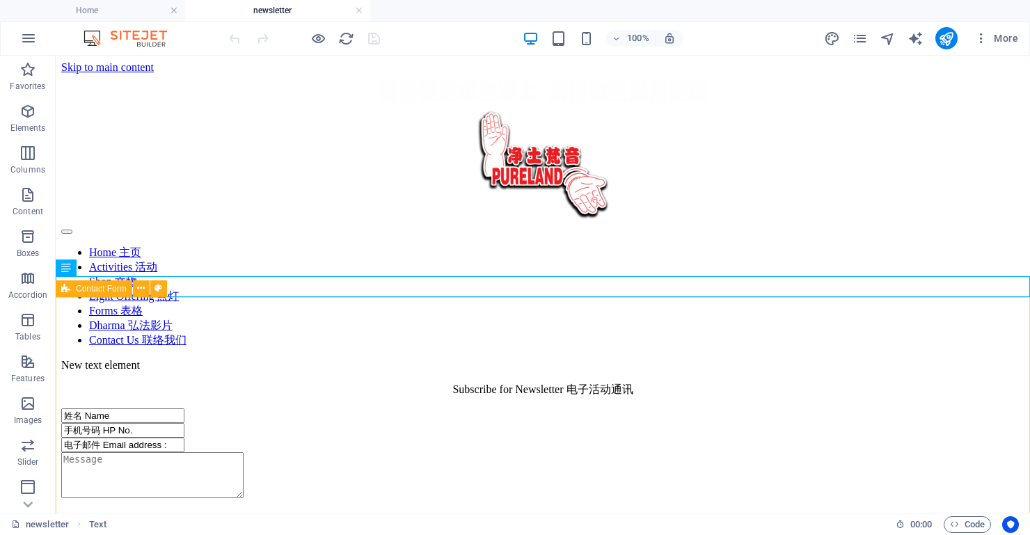
click at [537, 409] on div "姓名 Name 手机号码 HP No. 电子邮件 Email address : {{ 'content.forms.privacy'|trans }} Un…" at bounding box center [542, 521] width 963 height 225
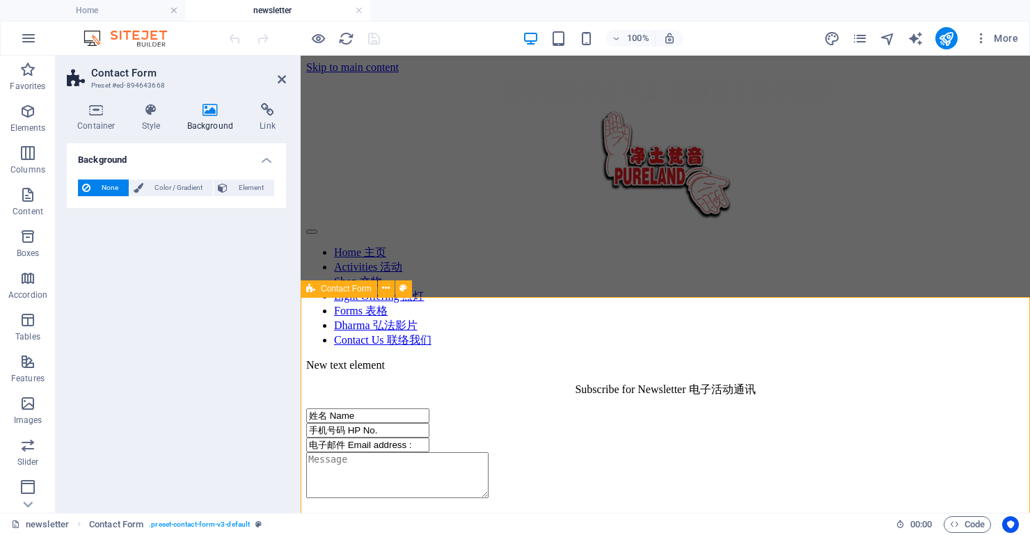
click at [537, 409] on div "姓名 Name 手机号码 HP No. 电子邮件 Email address : {{ 'content.forms.privacy'|trans }} Un…" at bounding box center [665, 521] width 718 height 225
click at [471, 409] on div "姓名 Name 手机号码 HP No. 电子邮件 Email address : {{ 'content.forms.privacy'|trans }} Un…" at bounding box center [665, 521] width 718 height 225
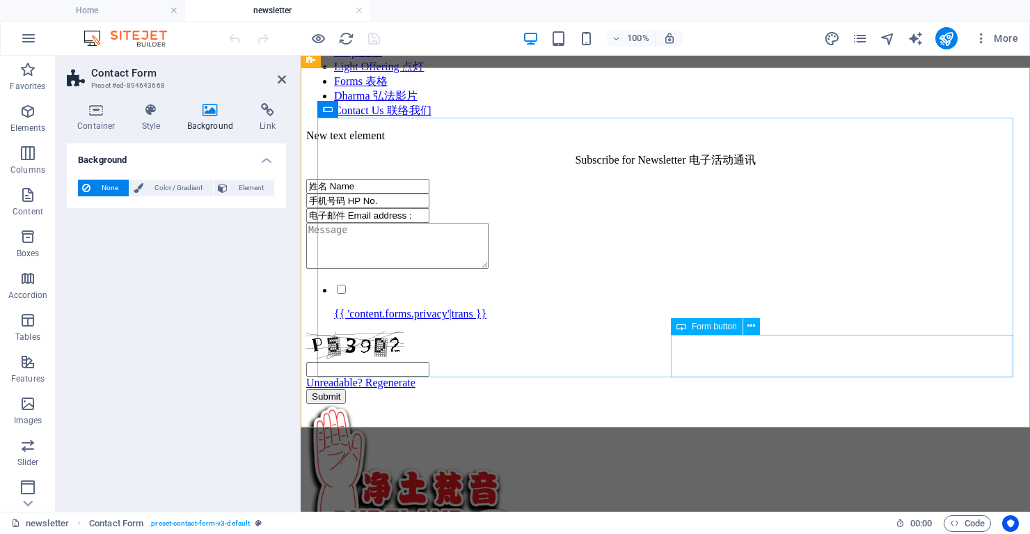
scroll to position [227, 0]
click at [789, 391] on div "Submit" at bounding box center [665, 398] width 718 height 15
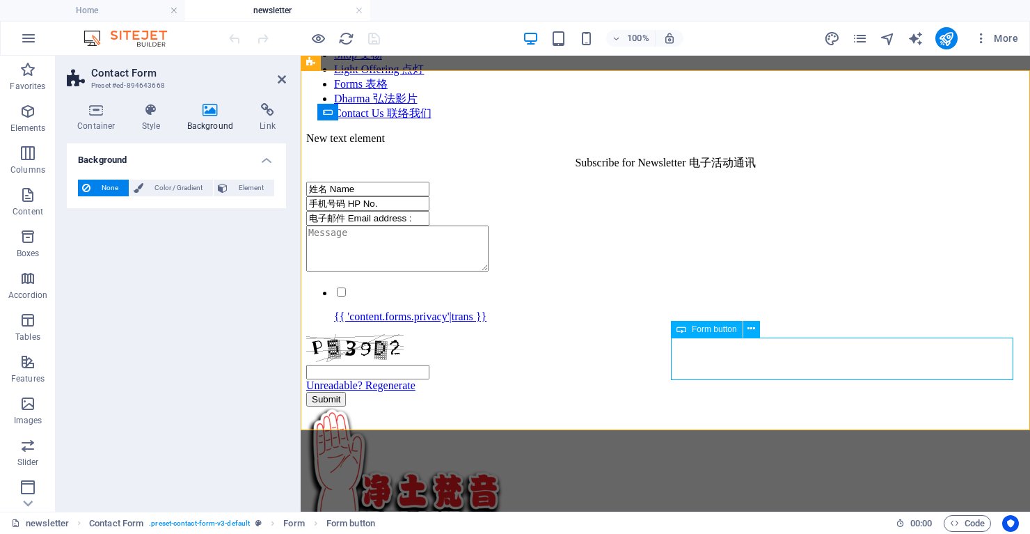
scroll to position [227, 1]
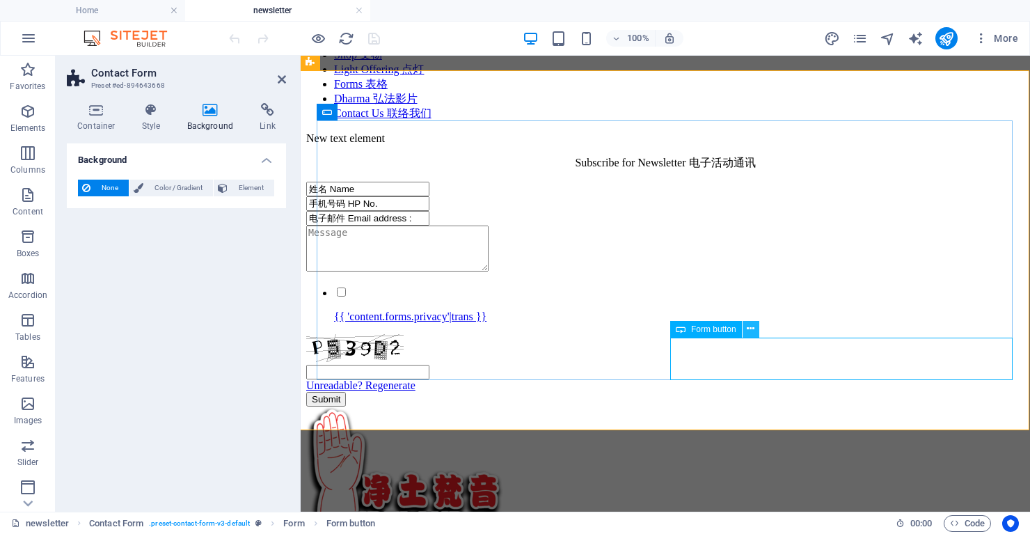
click at [752, 325] on icon at bounding box center [751, 329] width 8 height 15
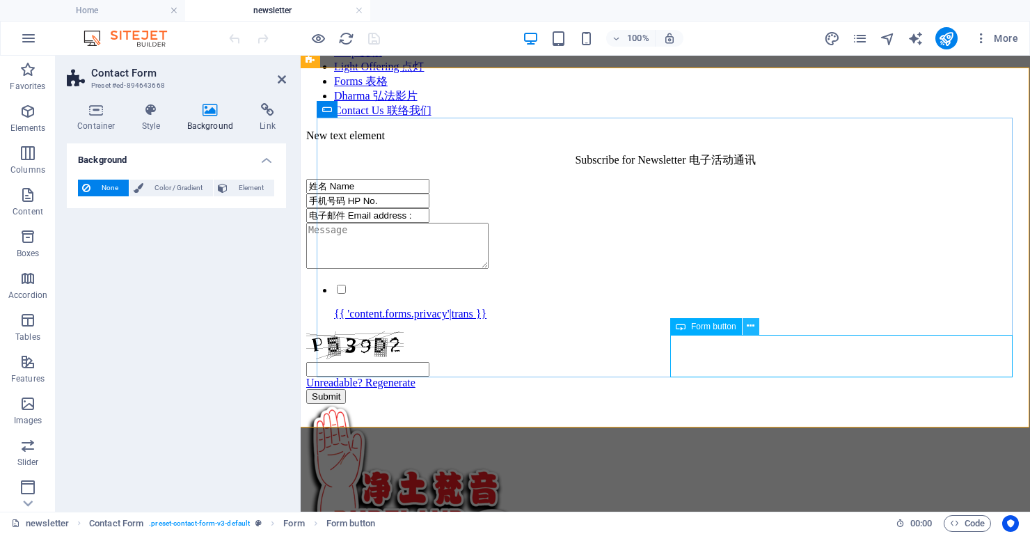
click at [750, 324] on icon at bounding box center [751, 326] width 8 height 15
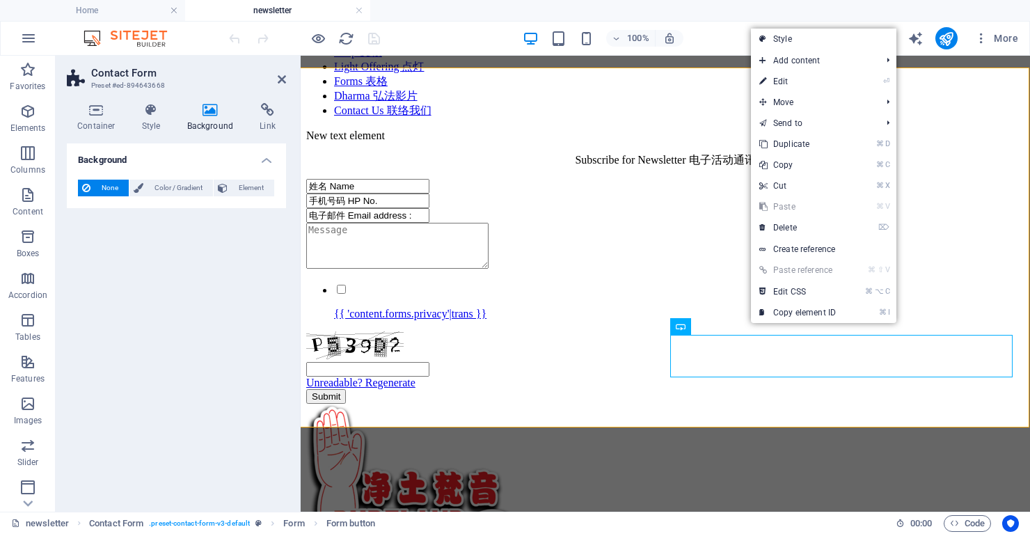
click at [130, 361] on div "Background None Color / Gradient Element Stretch background to full-width Color…" at bounding box center [176, 321] width 219 height 357
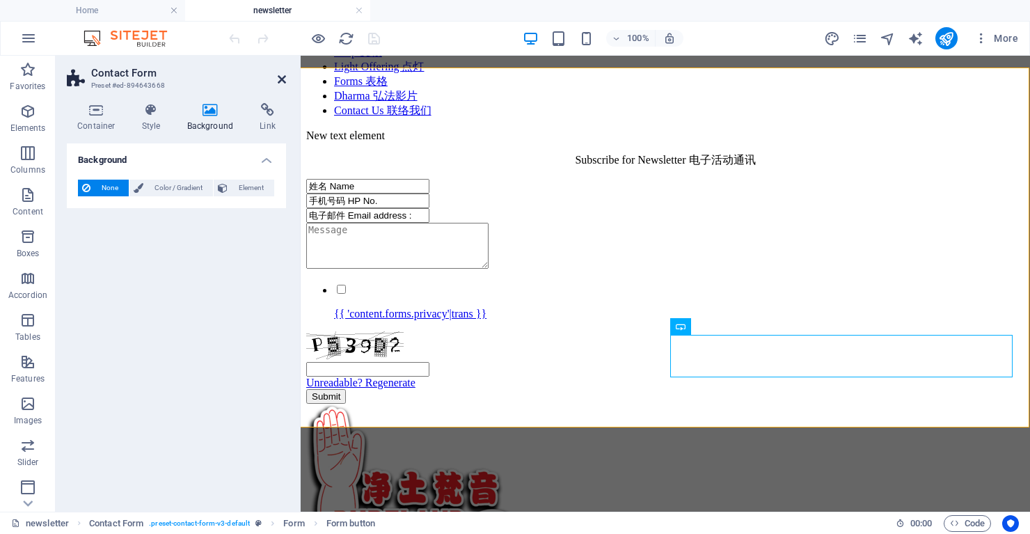
drag, startPoint x: 283, startPoint y: 77, endPoint x: 228, endPoint y: 21, distance: 78.8
click at [283, 77] on icon at bounding box center [282, 79] width 8 height 11
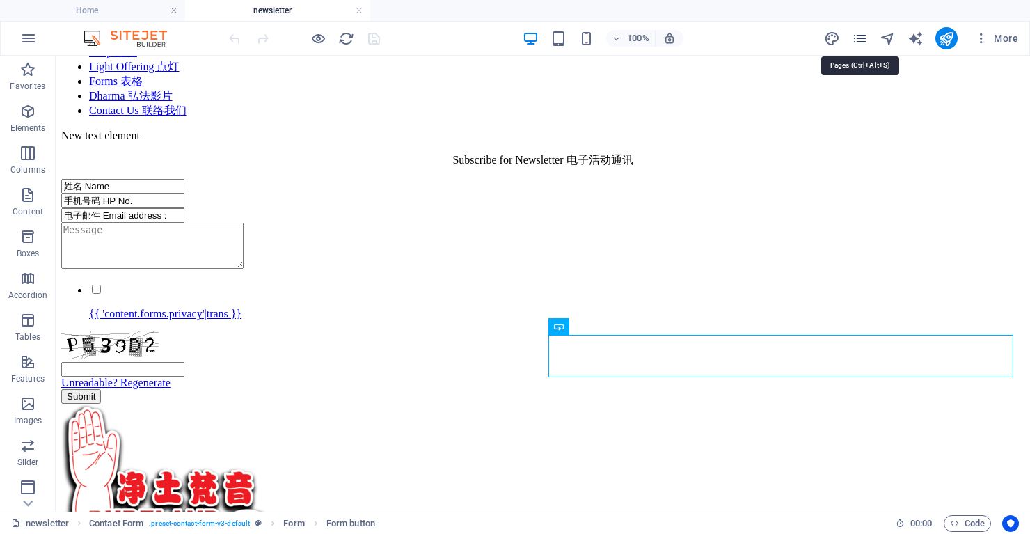
click at [861, 38] on icon "pages" at bounding box center [860, 39] width 16 height 16
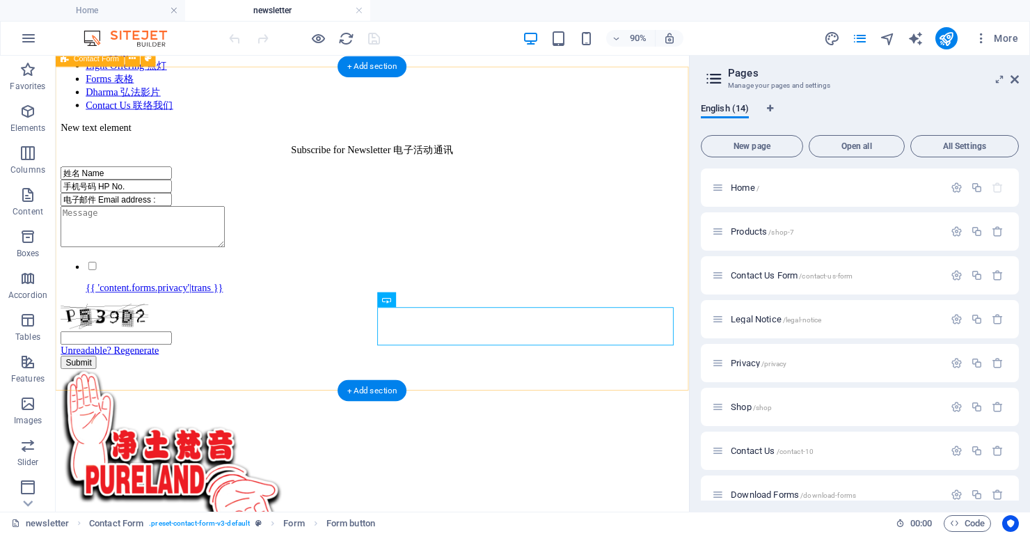
click at [291, 179] on div "姓名 Name 手机号码 HP No. 电子邮件 Email address : {{ 'content.forms.privacy'|trans }} Un…" at bounding box center [407, 291] width 693 height 225
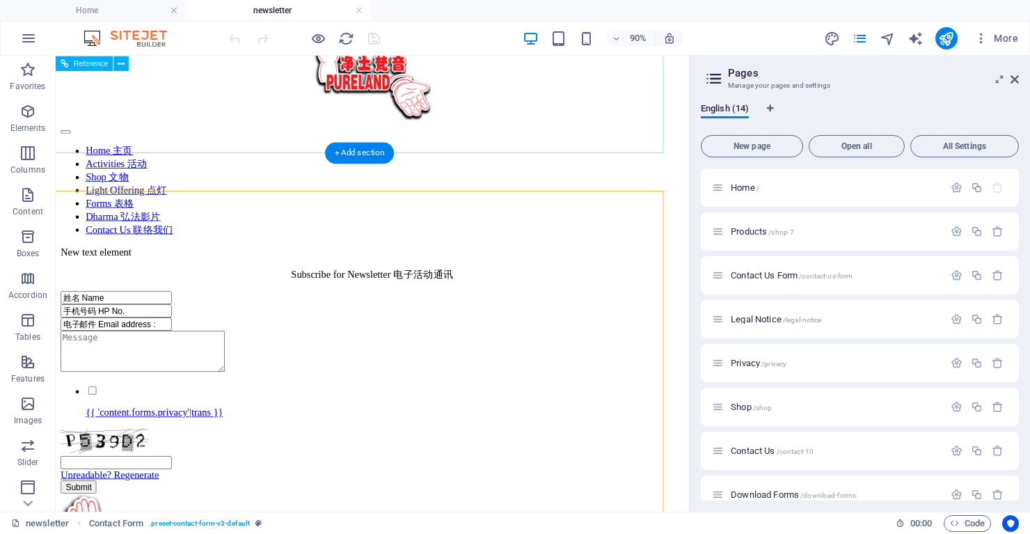
scroll to position [92, 37]
